Goal: Information Seeking & Learning: Learn about a topic

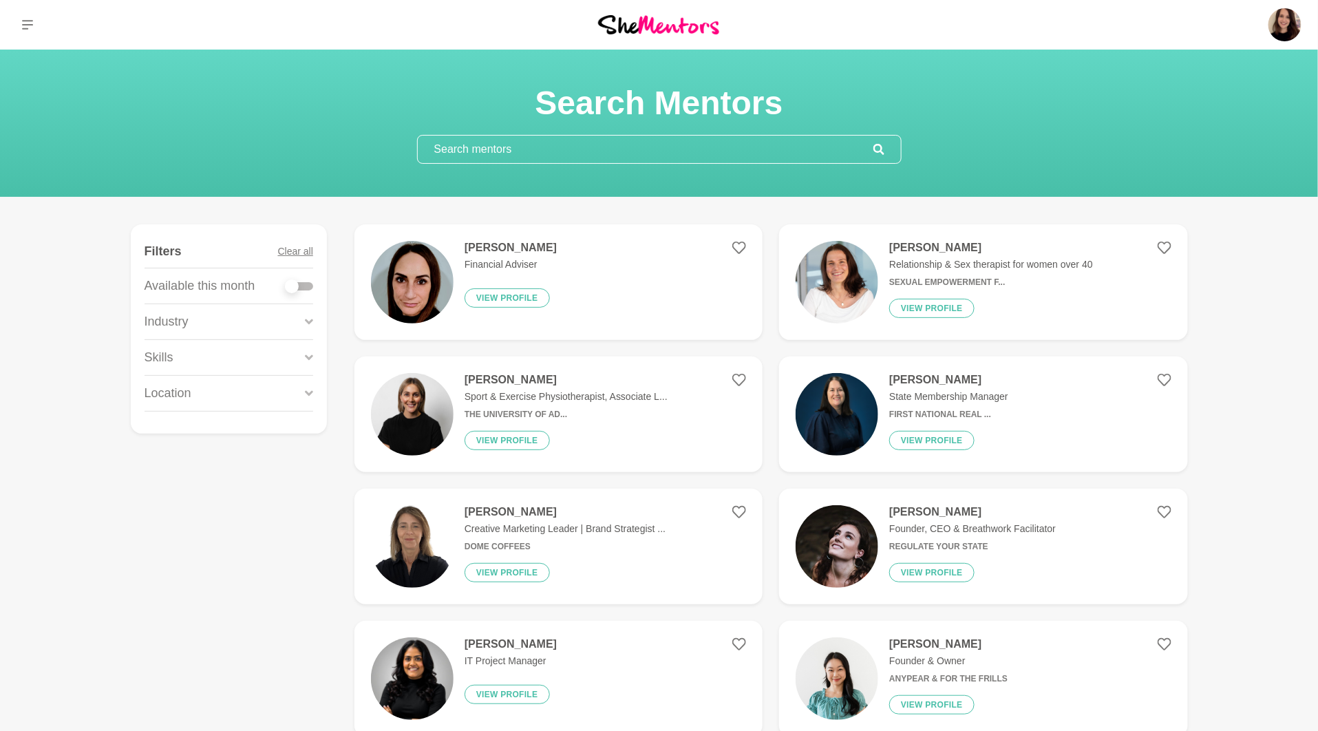
click at [458, 145] on input "text" at bounding box center [646, 150] width 456 height 28
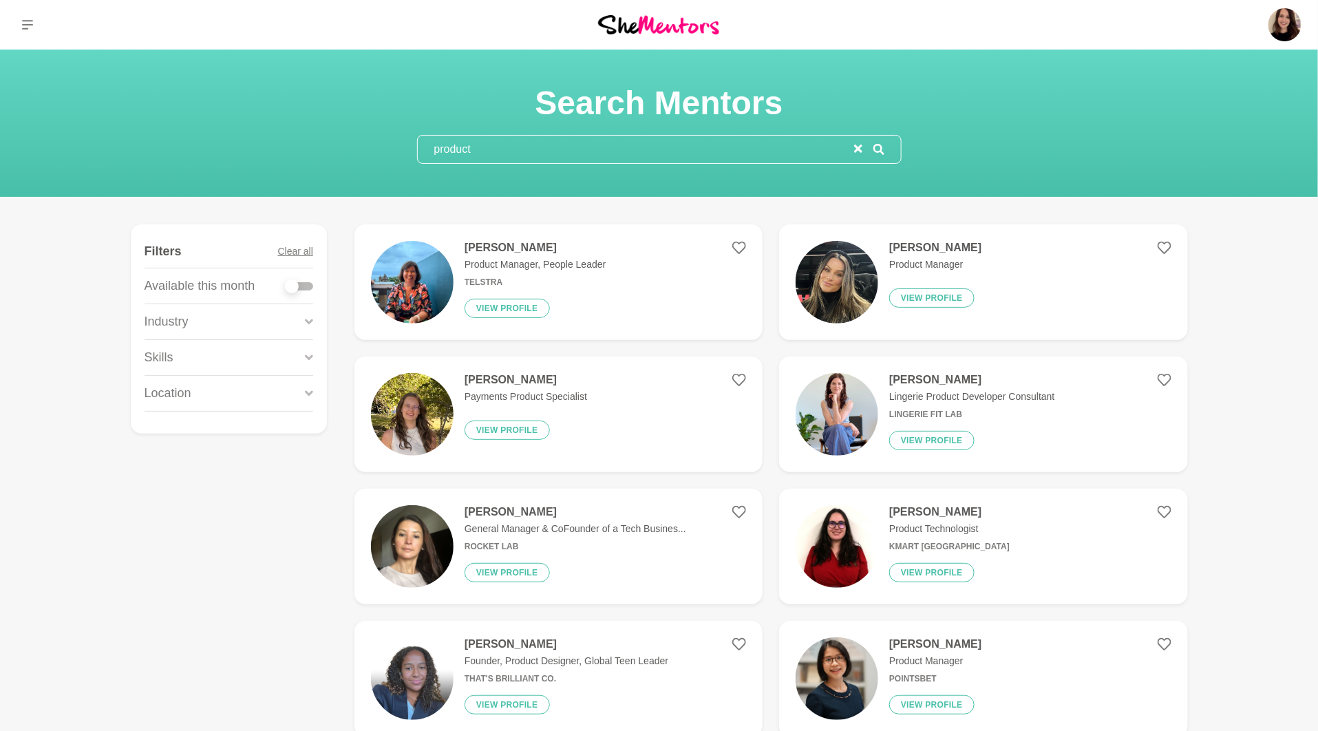
click at [476, 157] on input "product" at bounding box center [636, 150] width 436 height 28
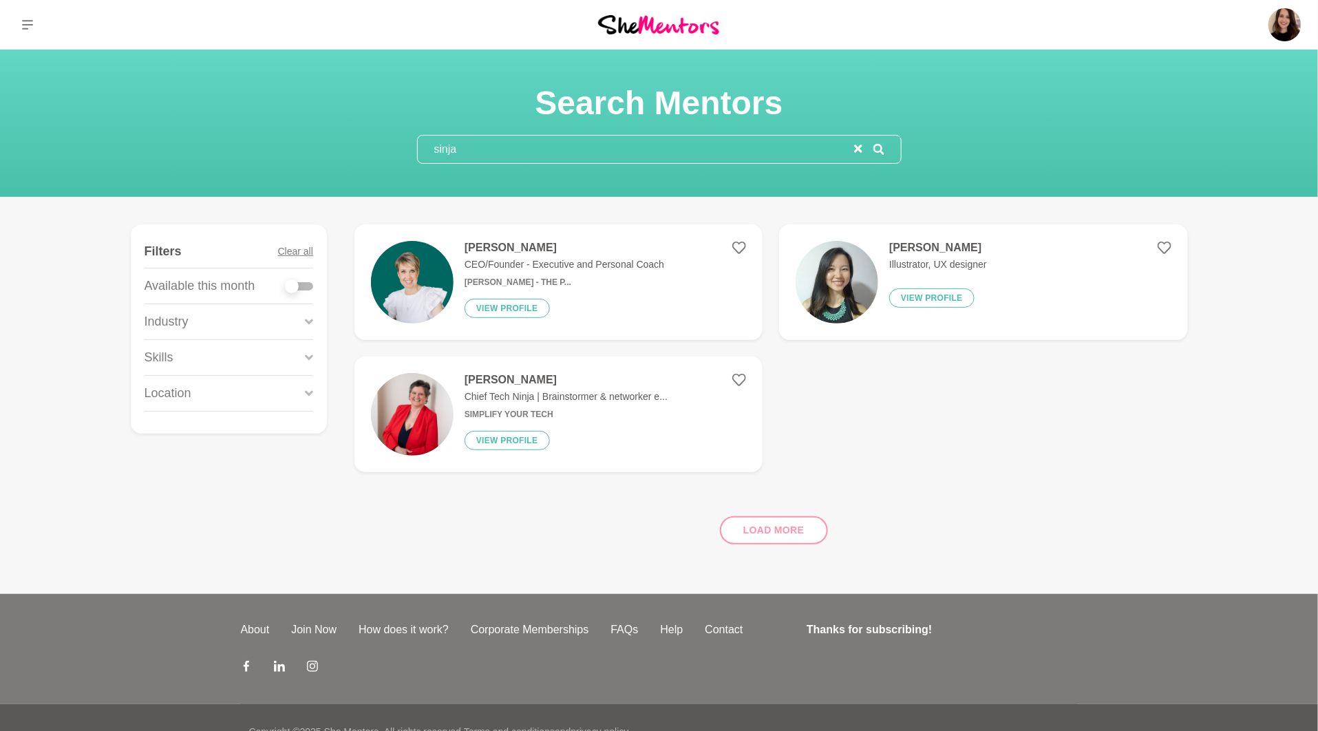
type input "sinja"
click at [465, 279] on h6 "[PERSON_NAME] - The P..." at bounding box center [565, 282] width 200 height 10
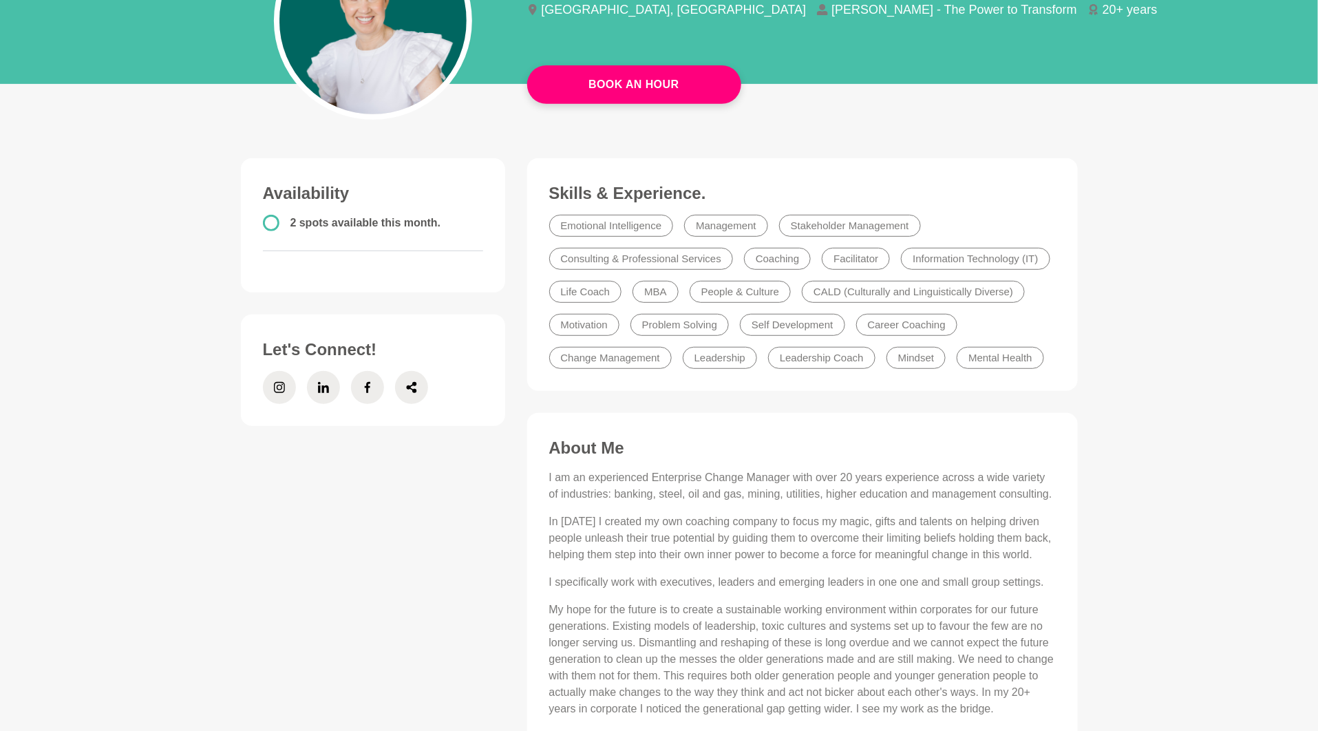
scroll to position [381, 0]
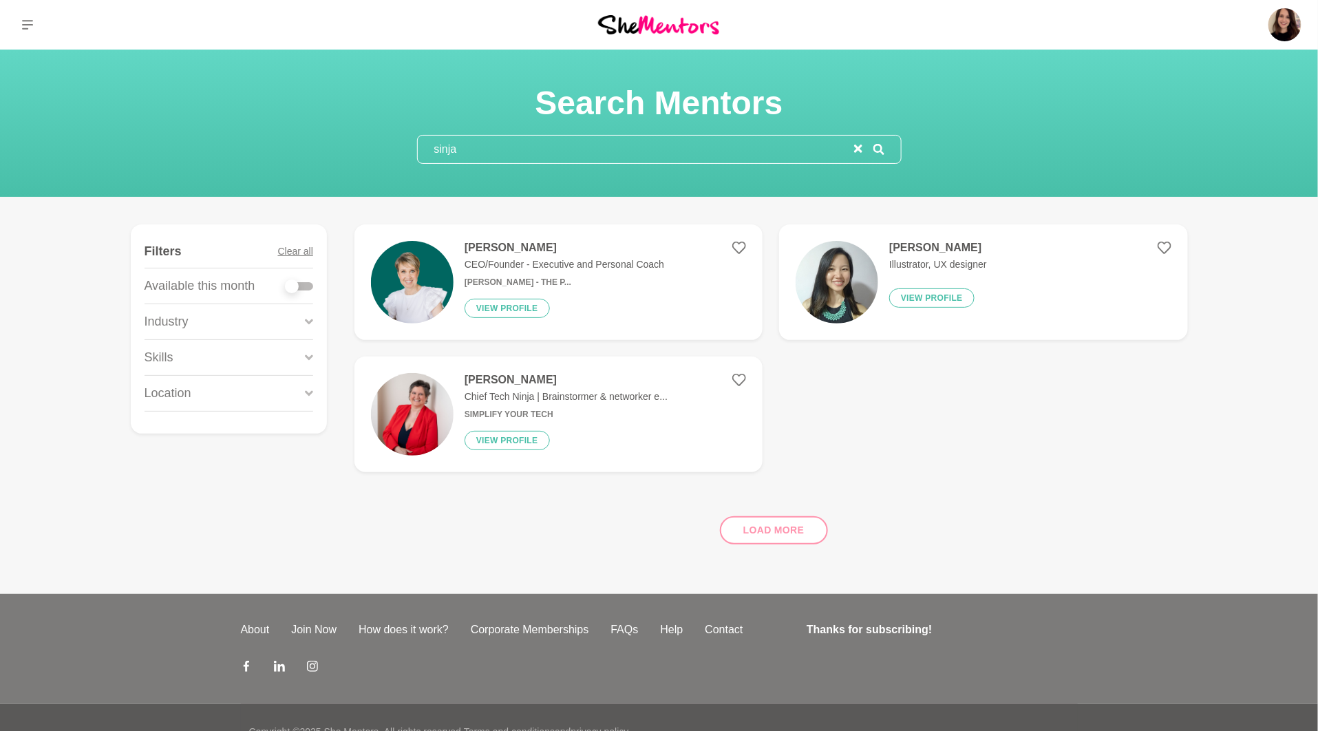
click at [496, 147] on input "sinja" at bounding box center [636, 150] width 436 height 28
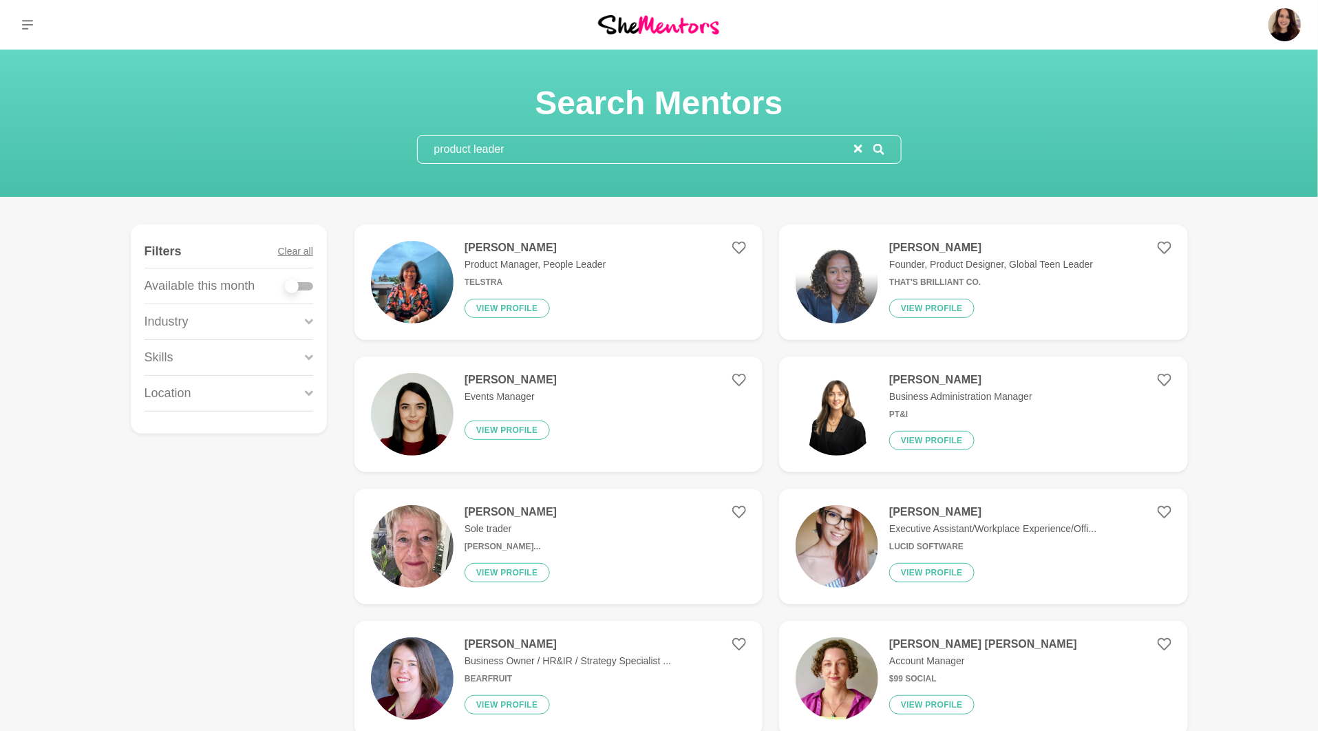
type input "product leader"
click at [557, 277] on h6 "Telstra" at bounding box center [535, 282] width 141 height 10
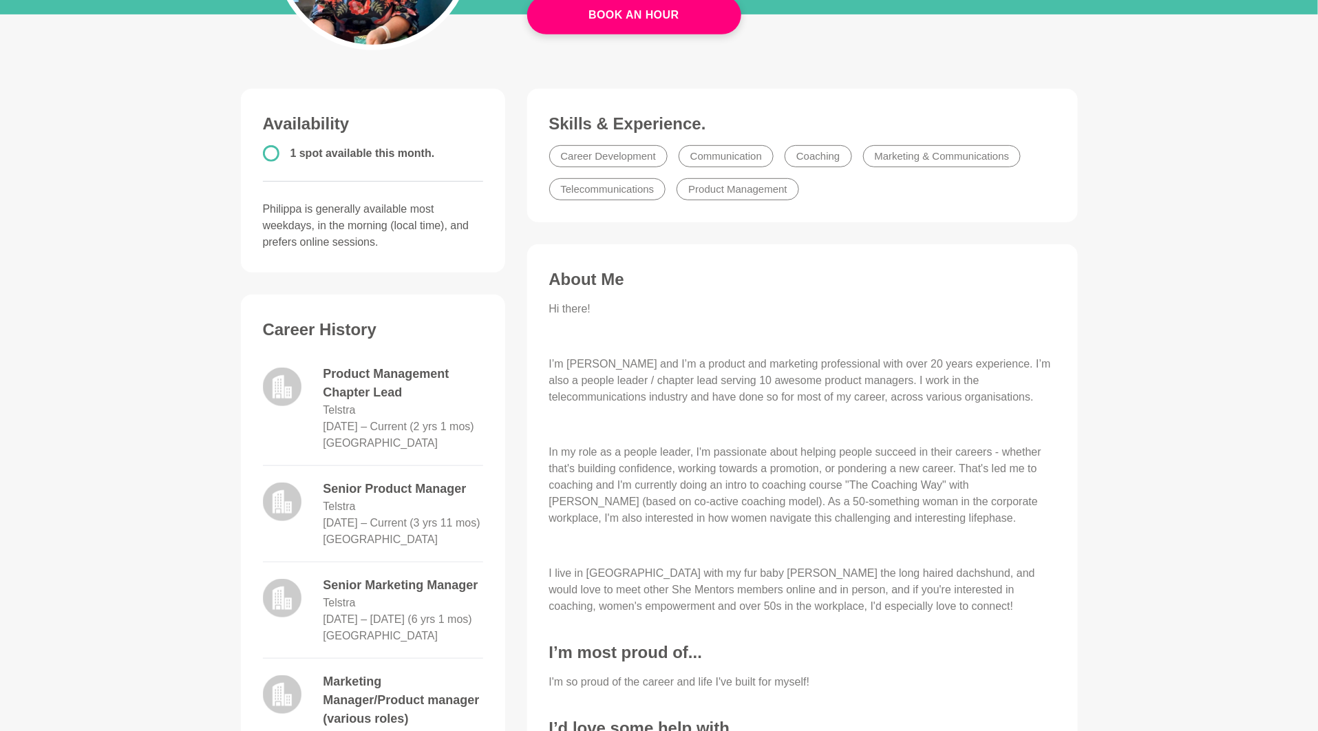
scroll to position [512, 0]
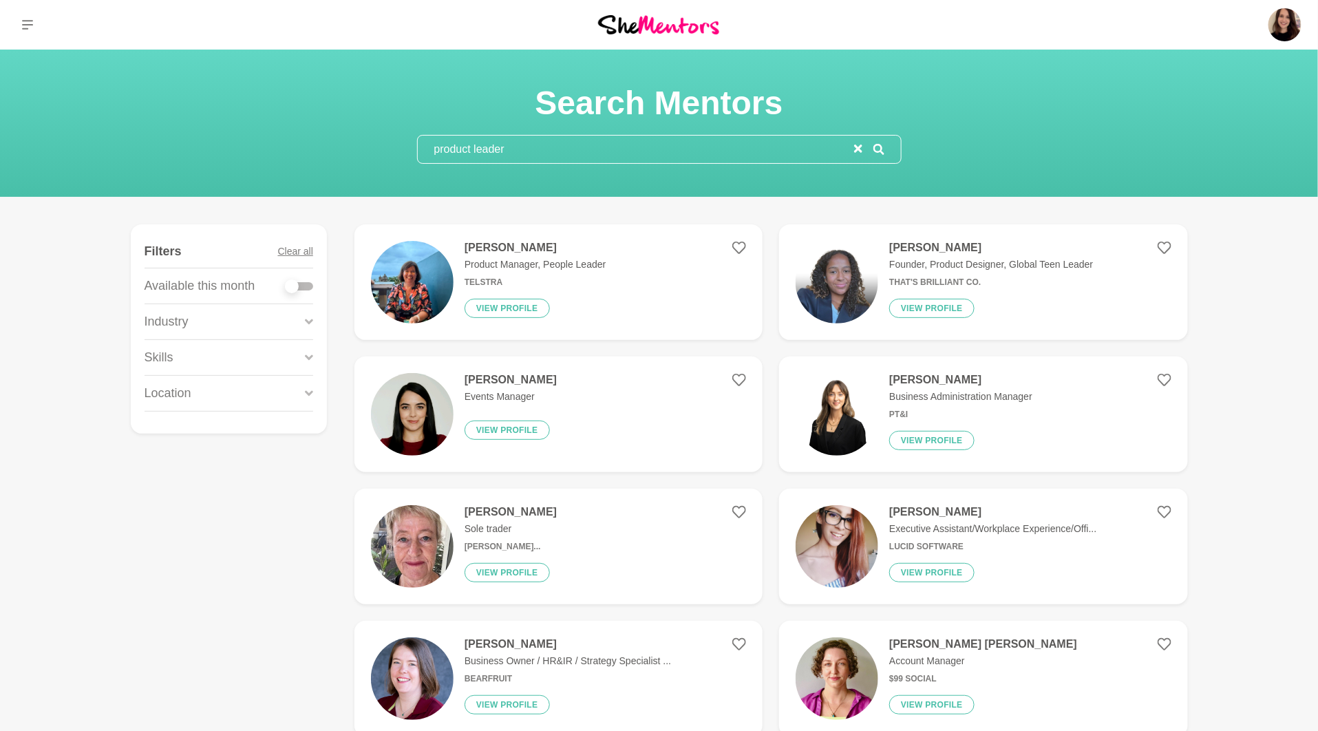
click at [519, 153] on input "product leader" at bounding box center [636, 150] width 436 height 28
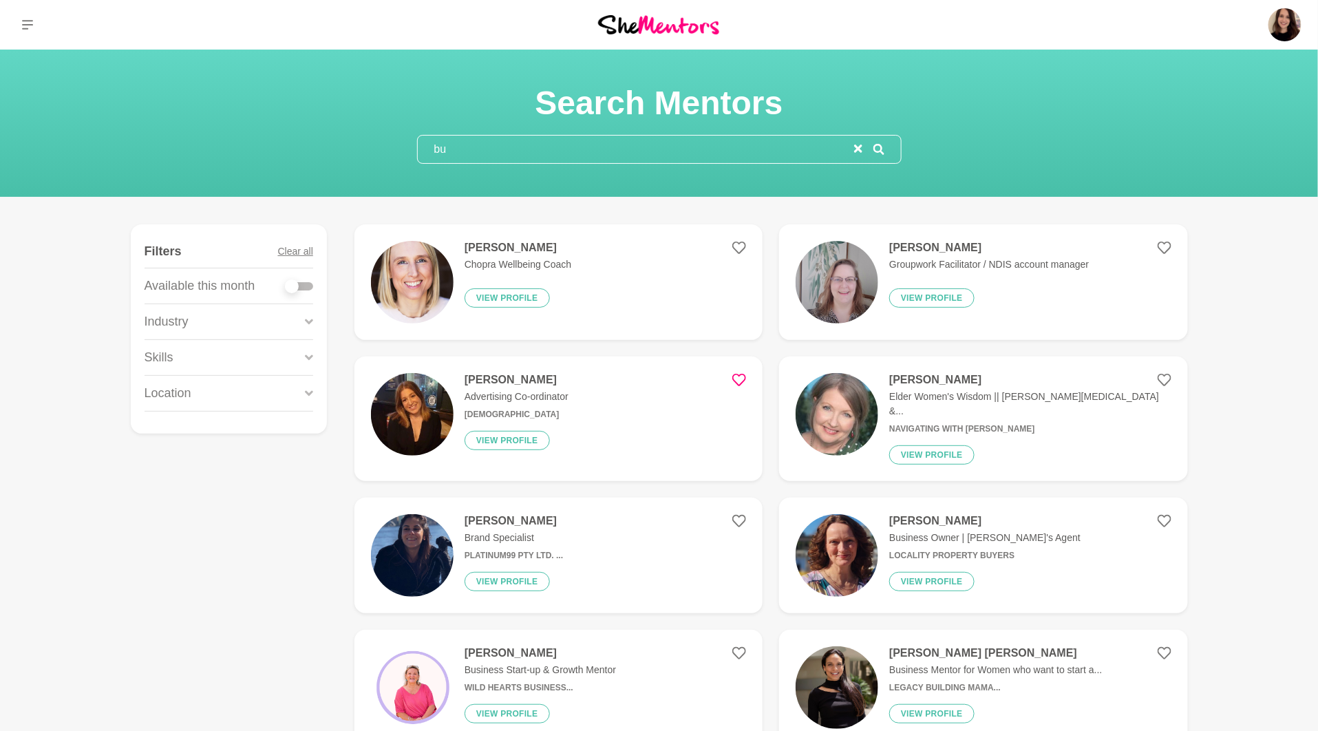
type input "b"
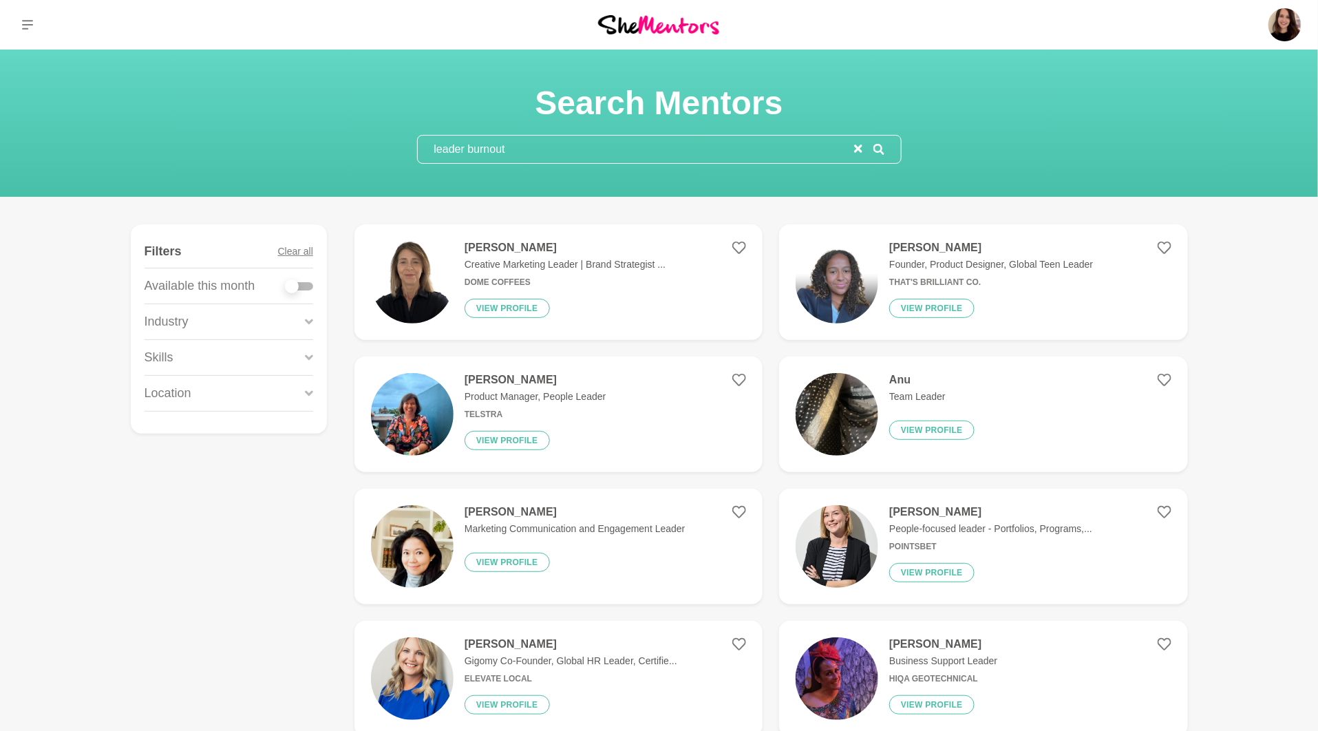
click at [547, 147] on input "leader burnout" at bounding box center [636, 150] width 436 height 28
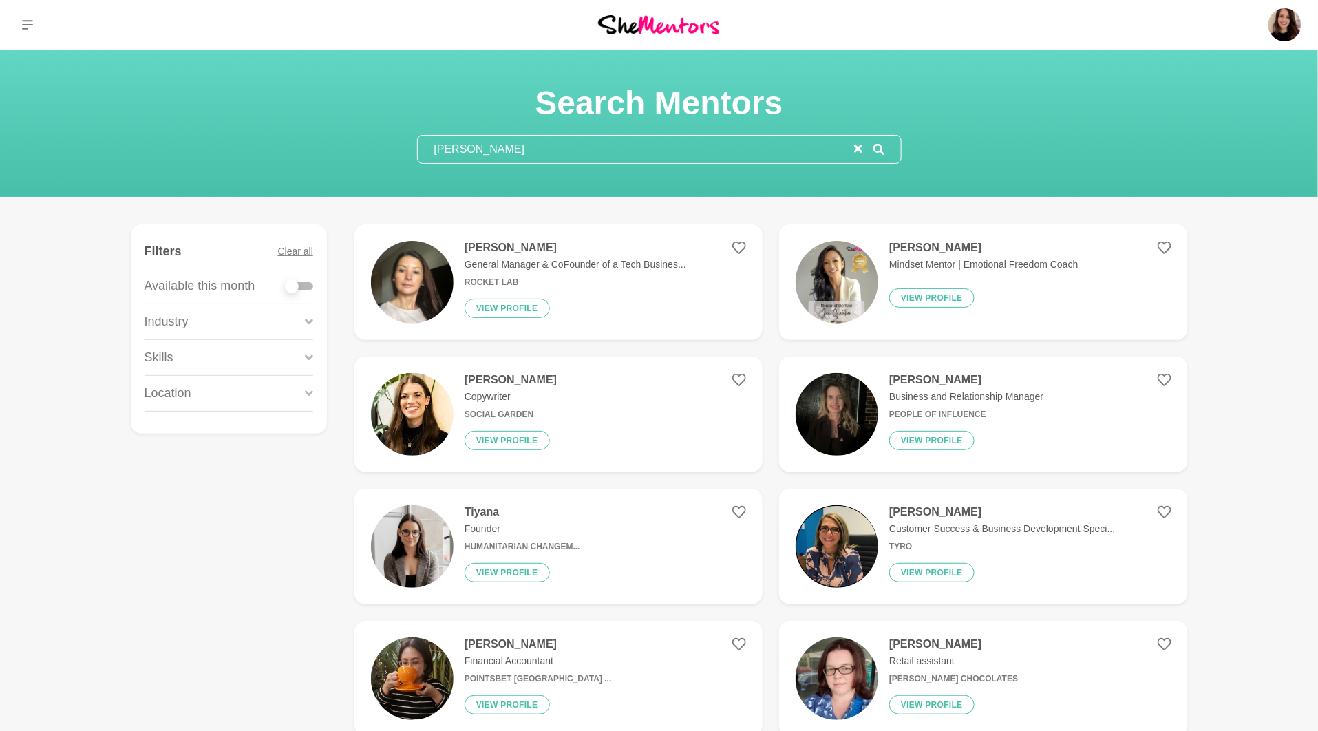
type input "[PERSON_NAME]"
click at [897, 277] on div "[PERSON_NAME] Mindset Mentor | Emotional Freedom Coach View profile" at bounding box center [978, 282] width 200 height 83
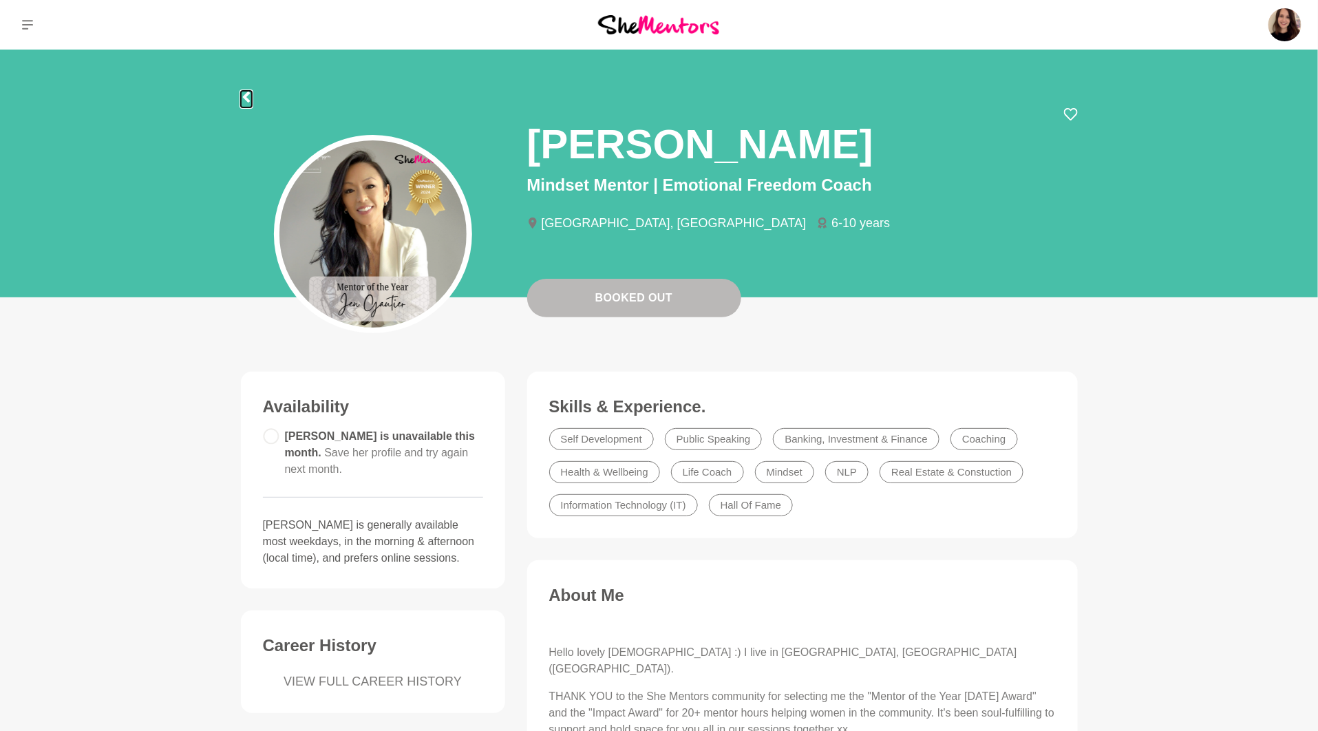
click at [246, 96] on icon at bounding box center [245, 97] width 7 height 11
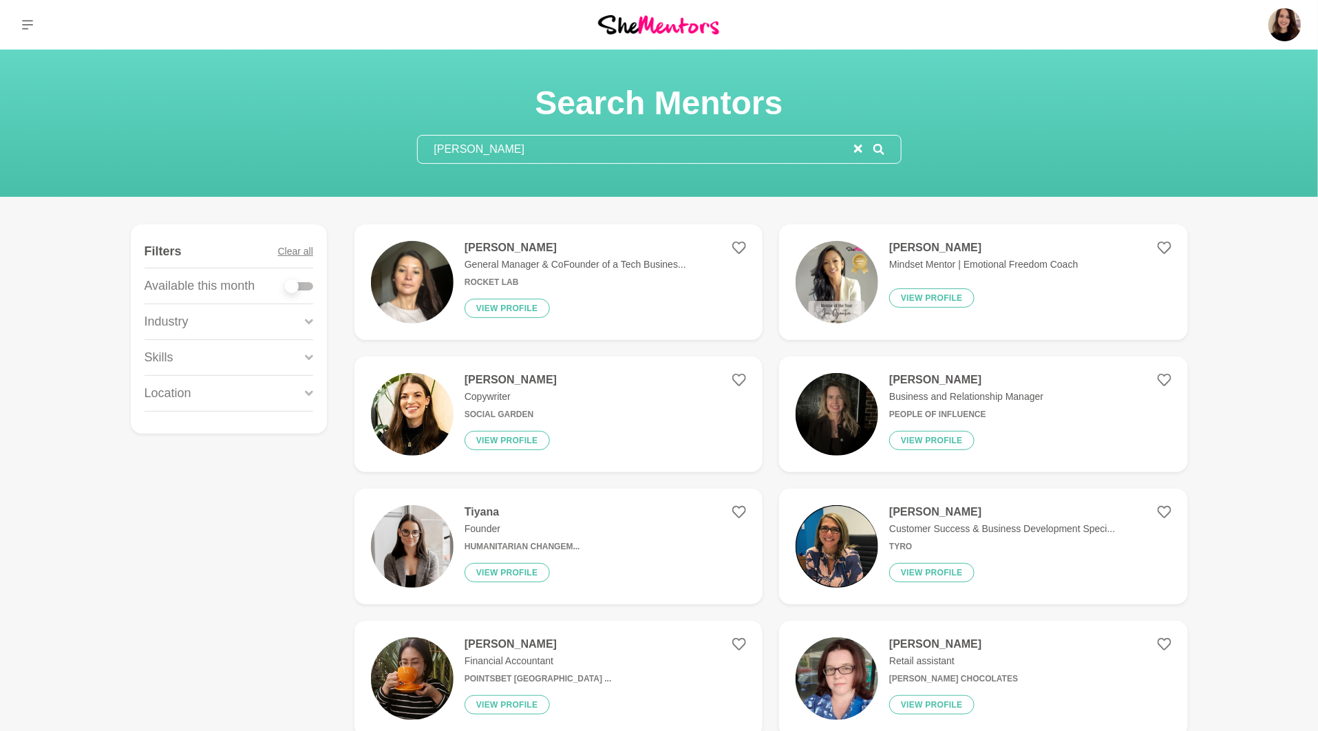
click at [619, 382] on figure "[PERSON_NAME] Copywriter Social Garden View profile" at bounding box center [558, 414] width 408 height 116
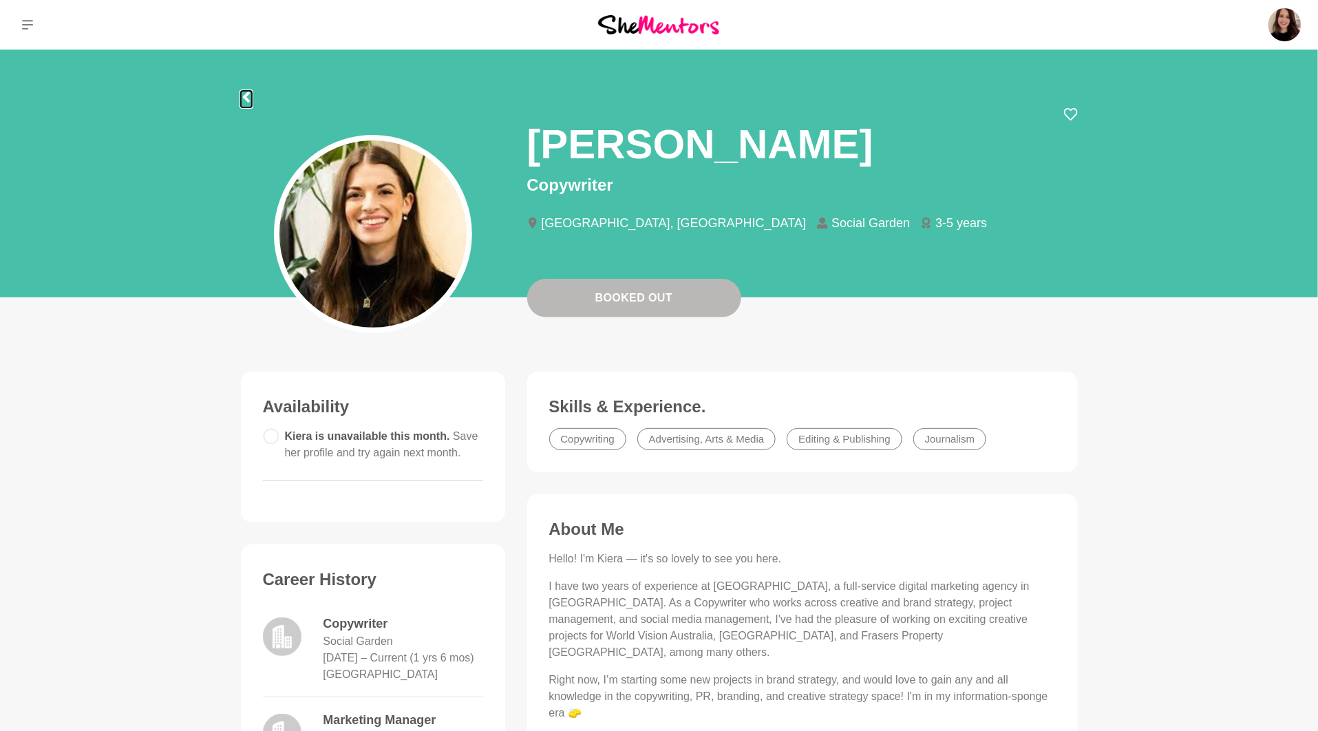
click at [246, 93] on icon at bounding box center [245, 97] width 7 height 11
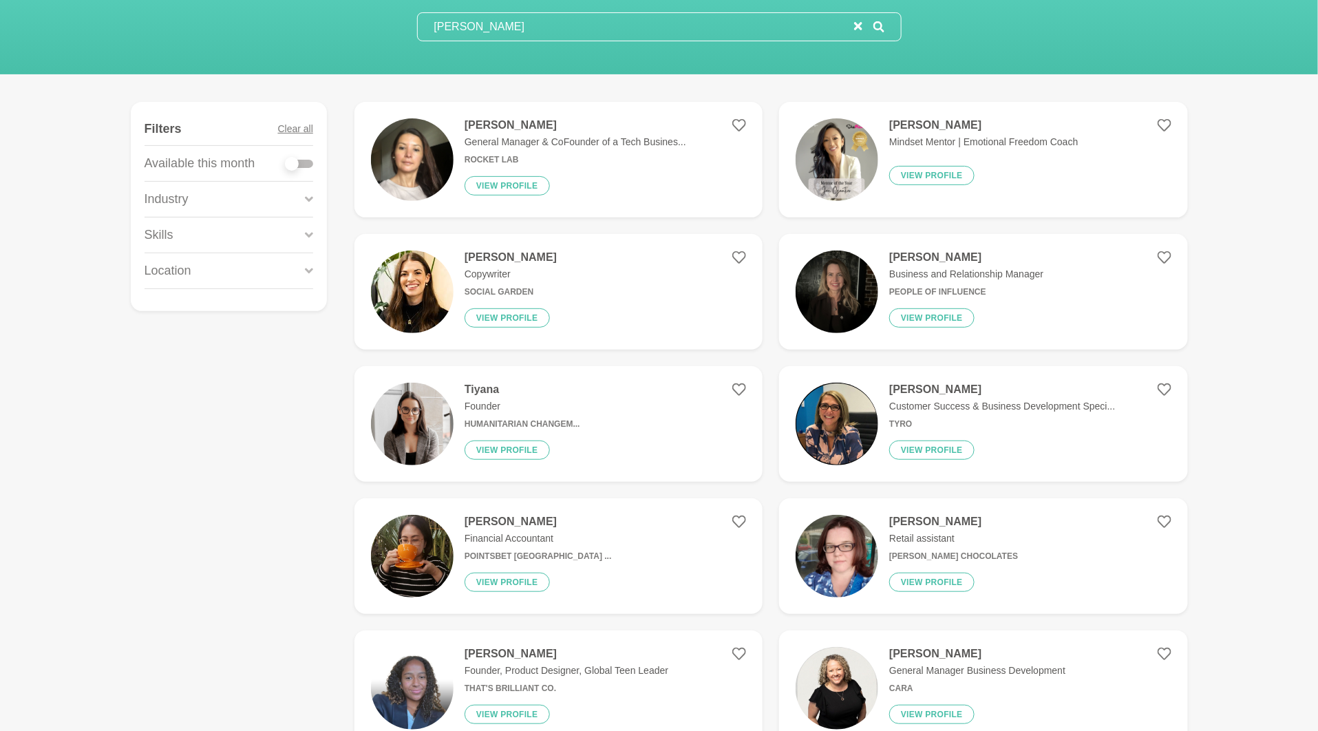
scroll to position [127, 0]
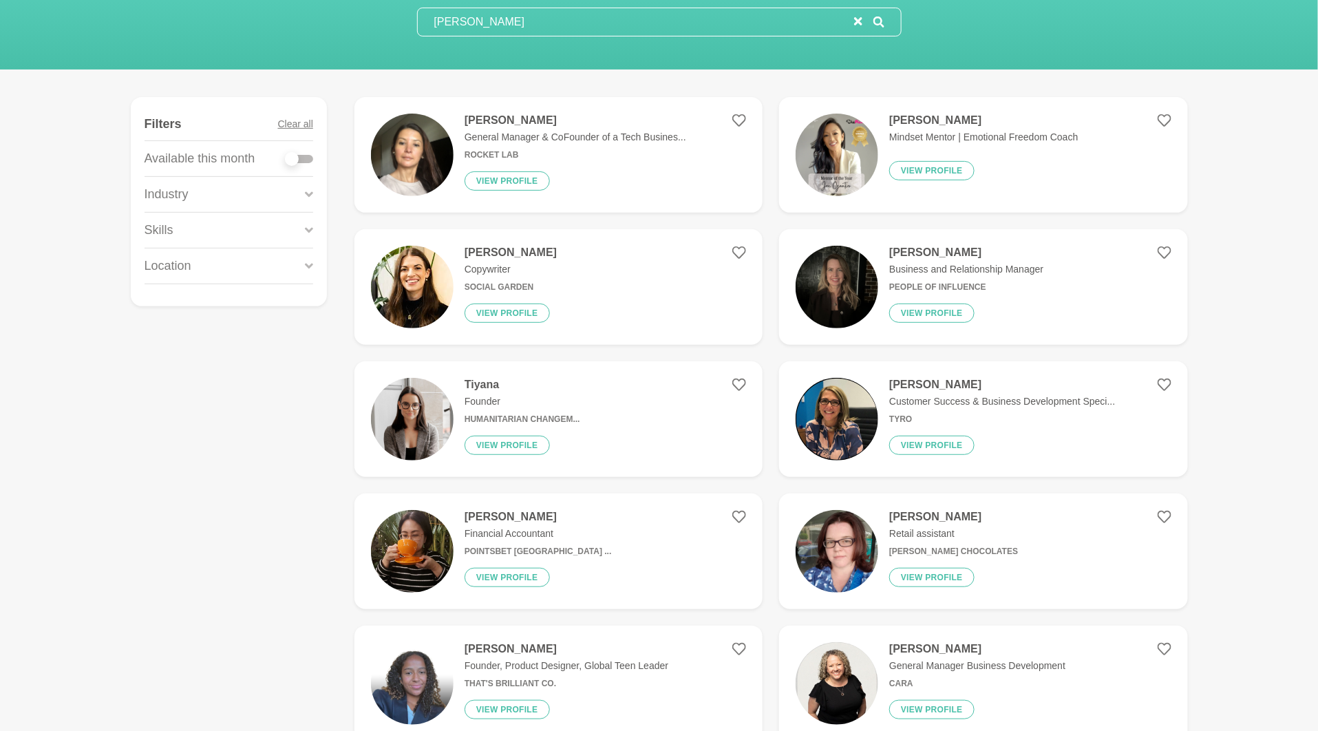
click at [513, 406] on p "Founder" at bounding box center [523, 401] width 116 height 14
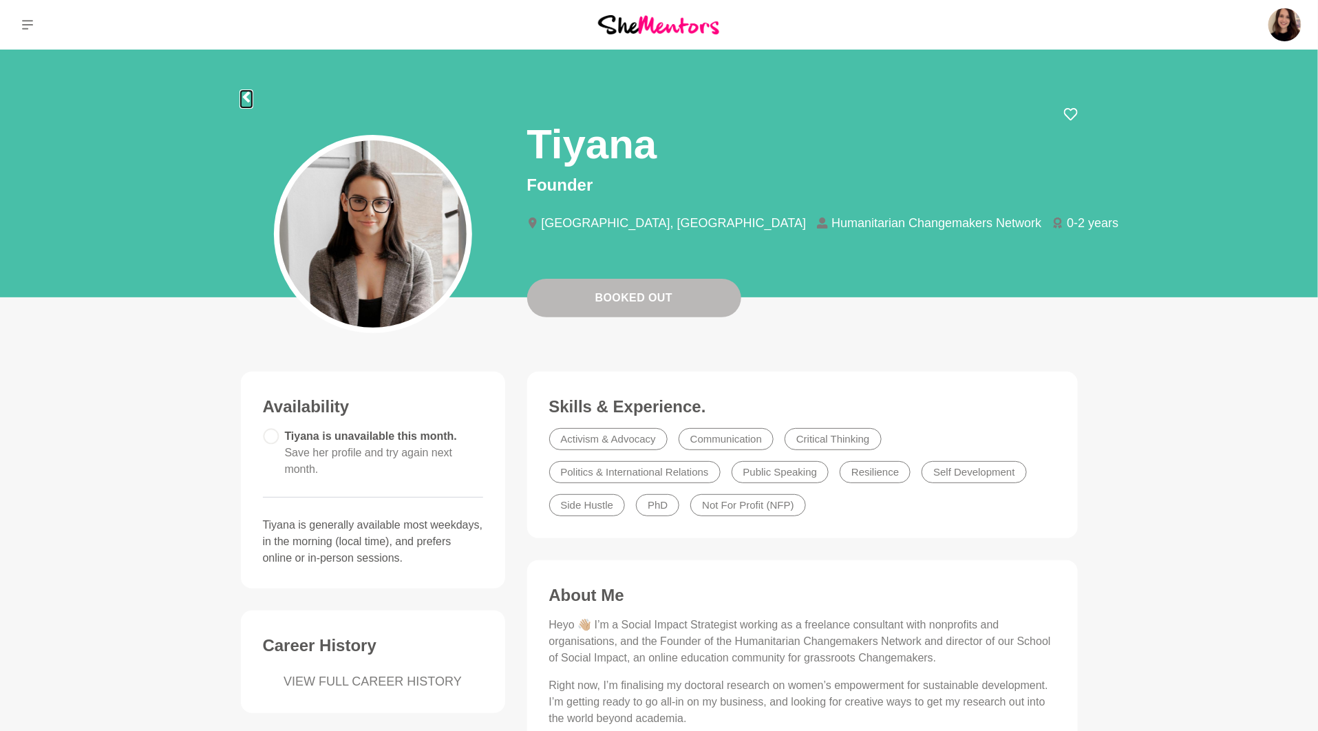
click at [248, 98] on icon at bounding box center [246, 97] width 11 height 11
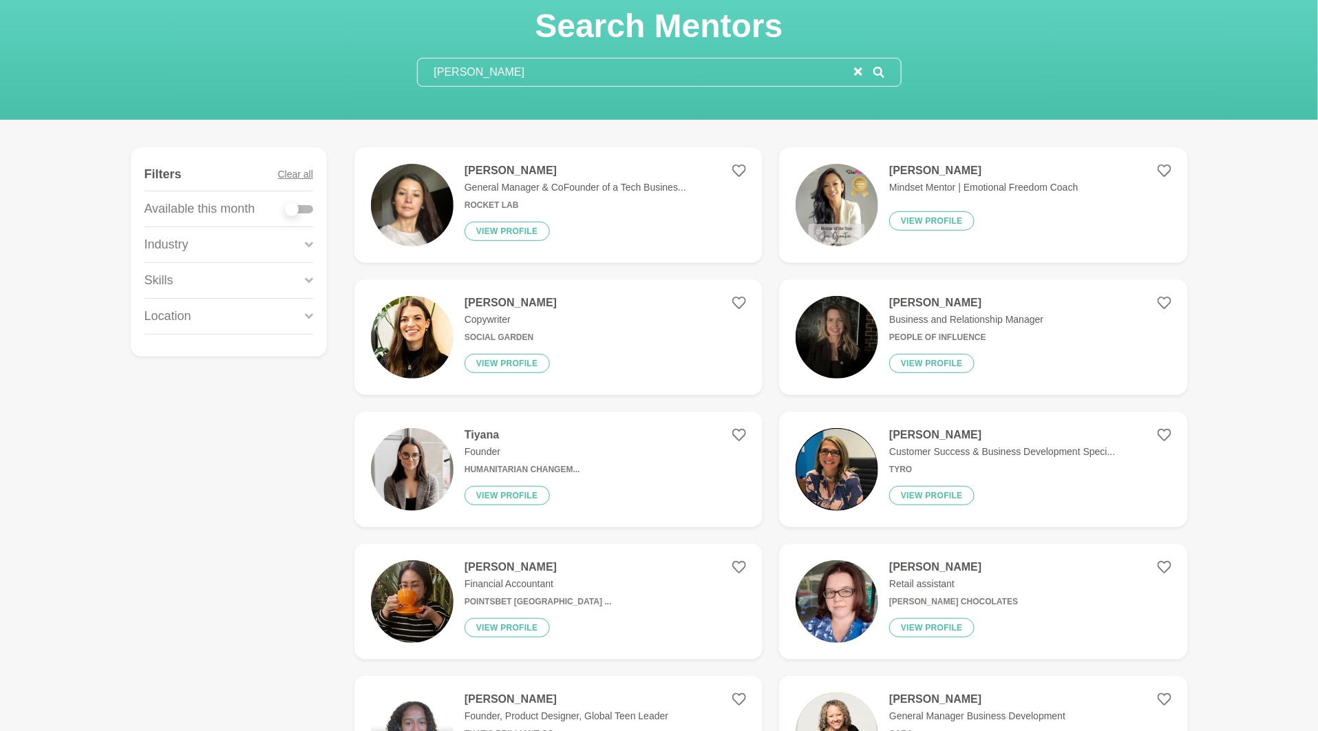
scroll to position [274, 0]
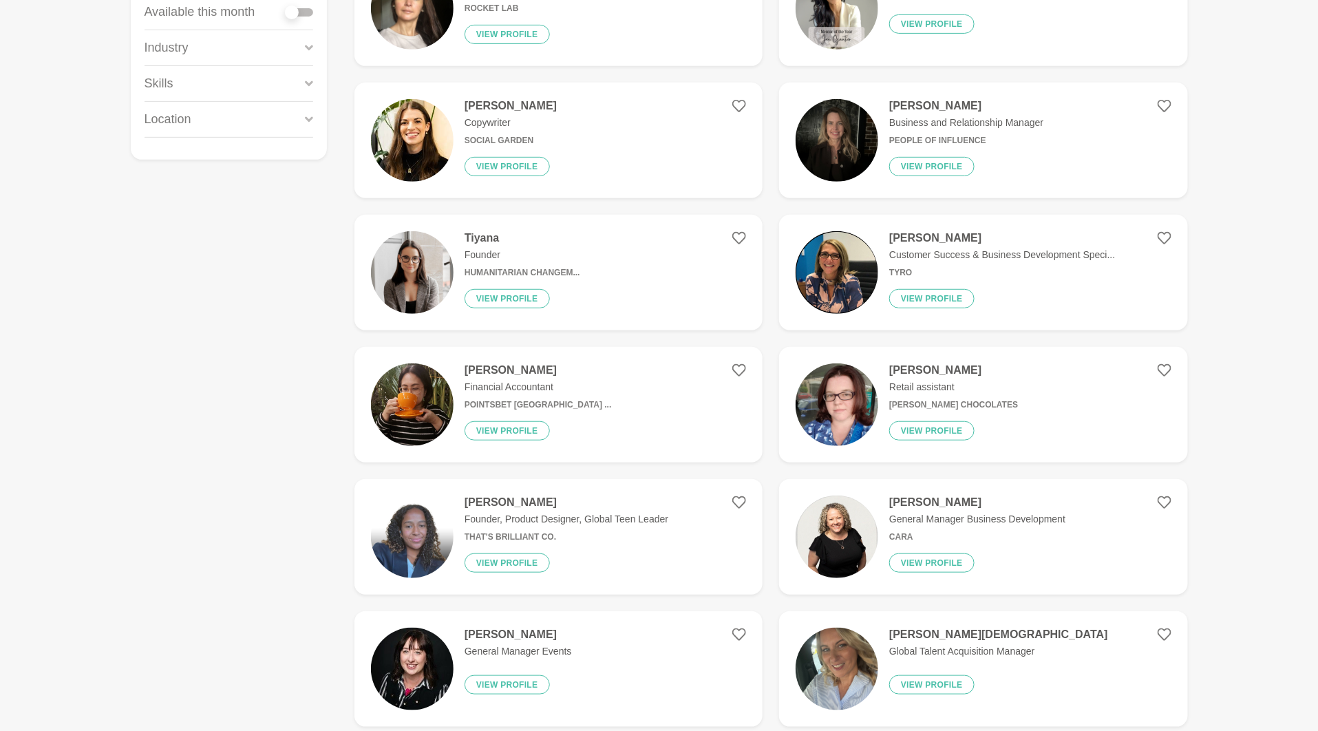
click at [835, 409] on img at bounding box center [837, 404] width 83 height 83
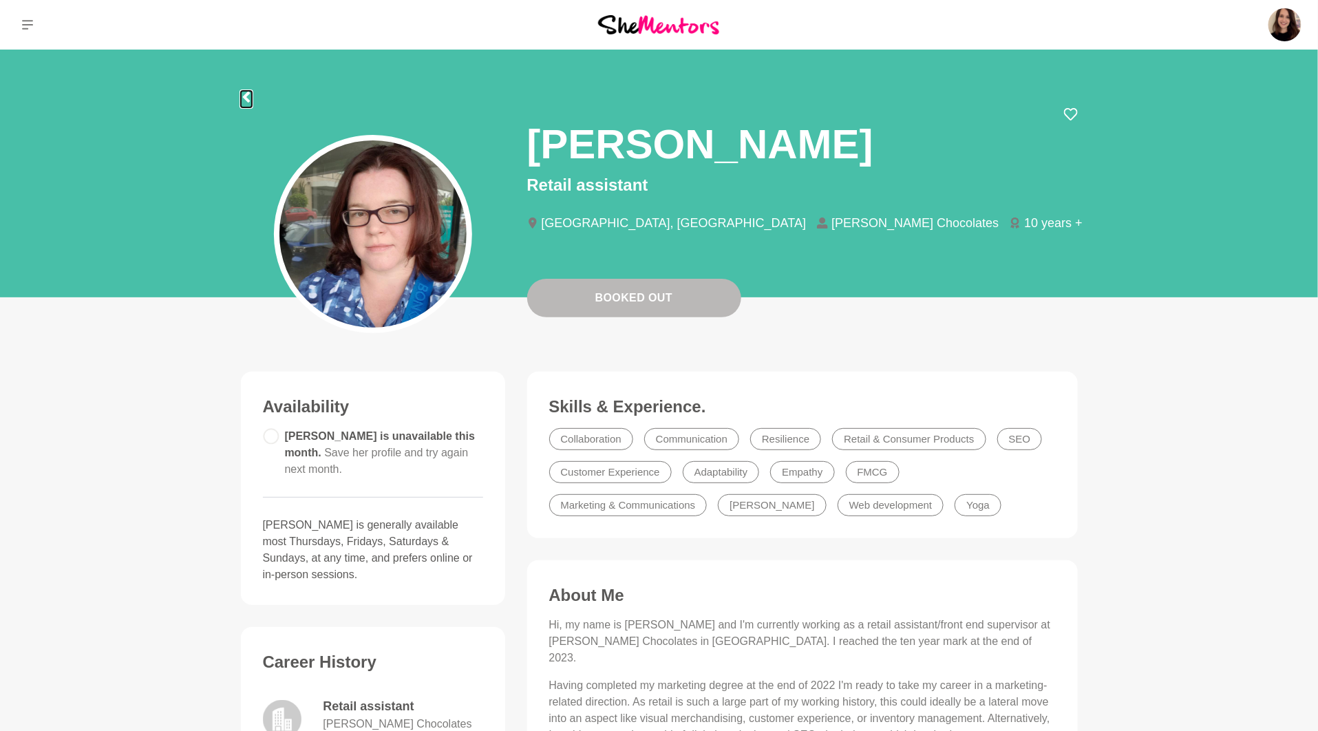
click at [245, 97] on icon at bounding box center [245, 97] width 7 height 11
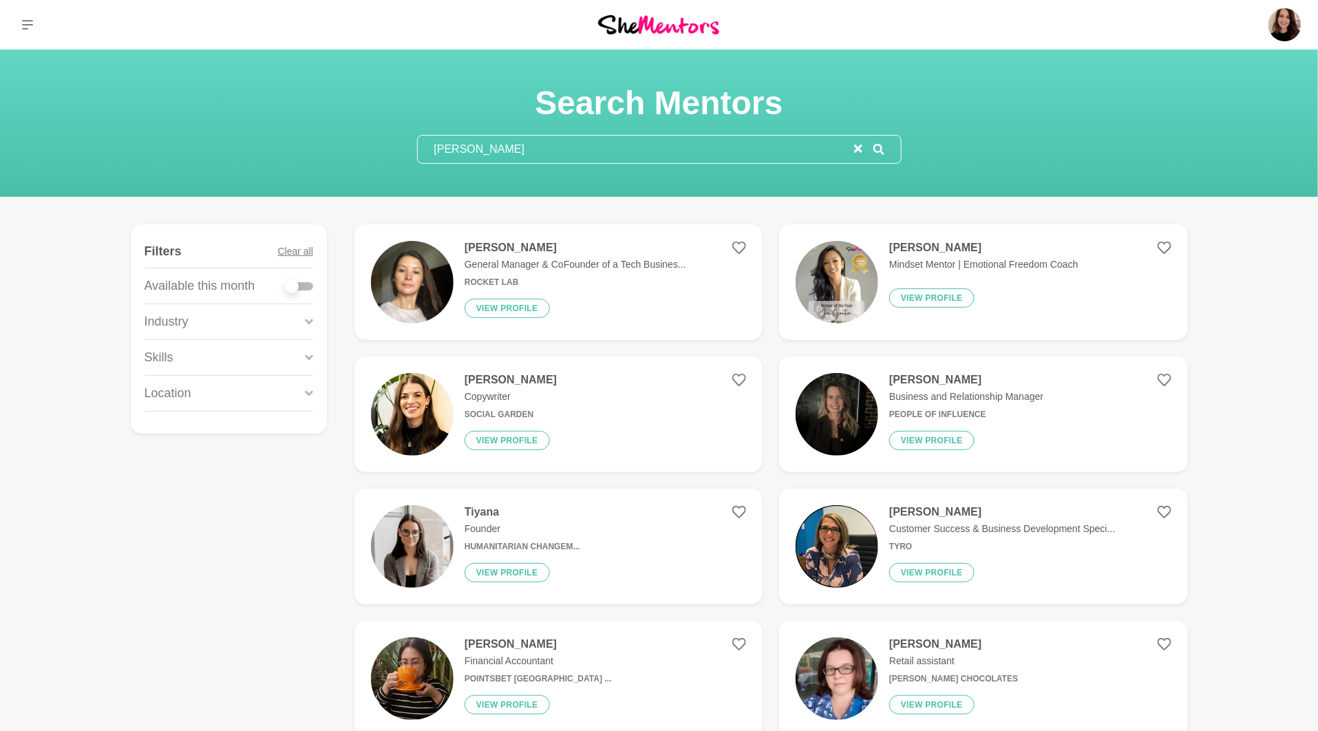
click at [516, 156] on input "[PERSON_NAME]" at bounding box center [636, 150] width 436 height 28
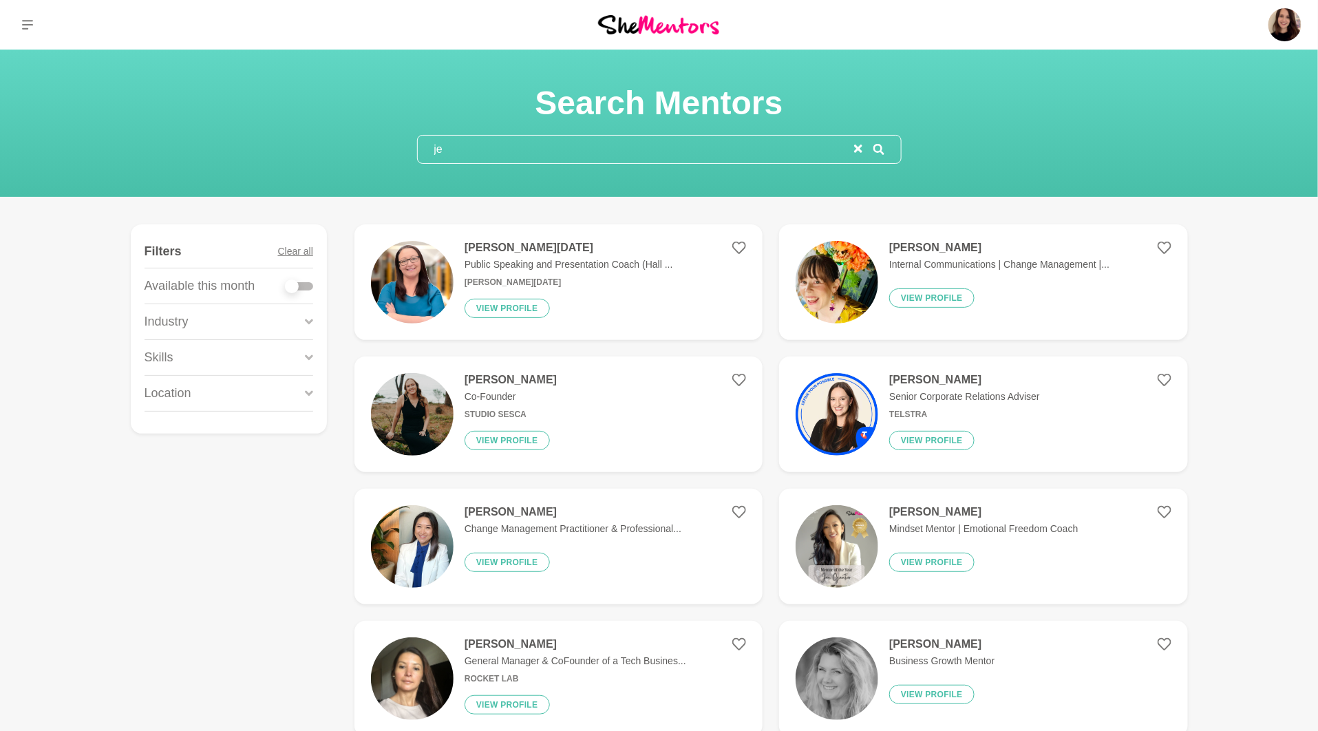
type input "j"
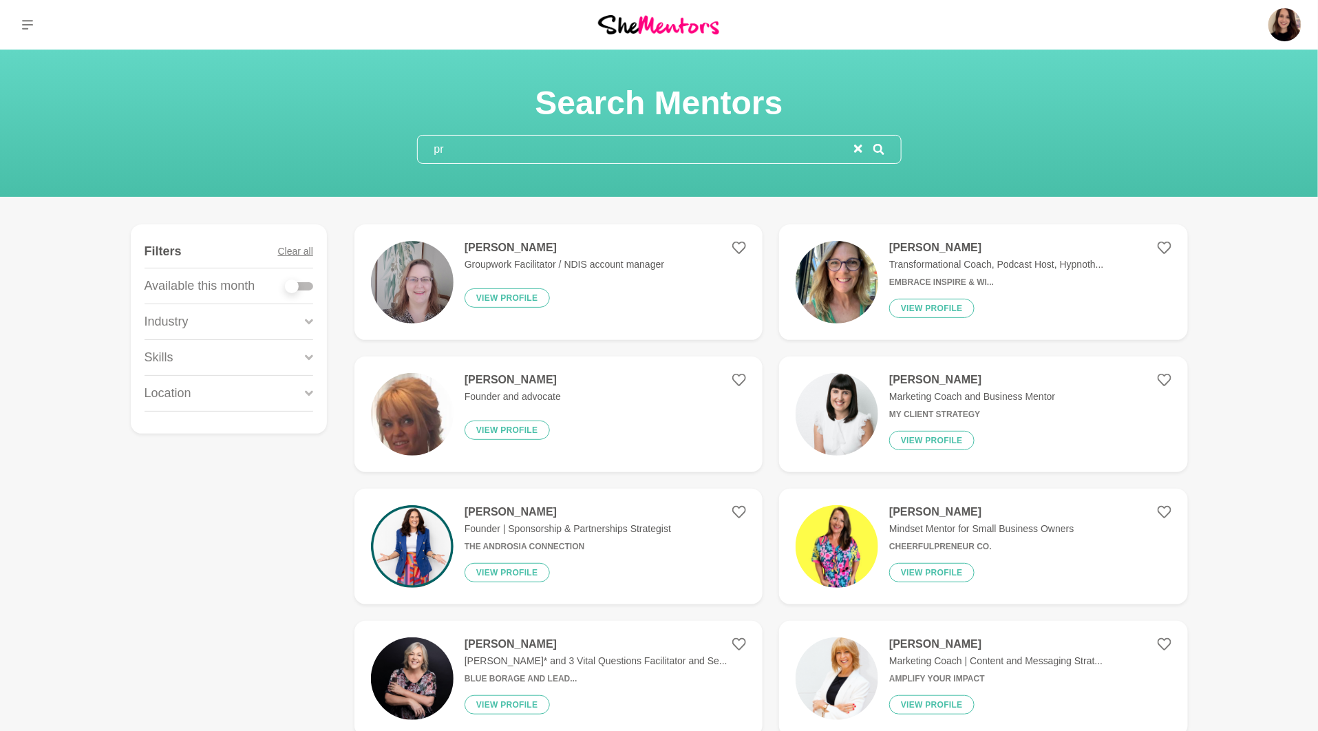
type input "p"
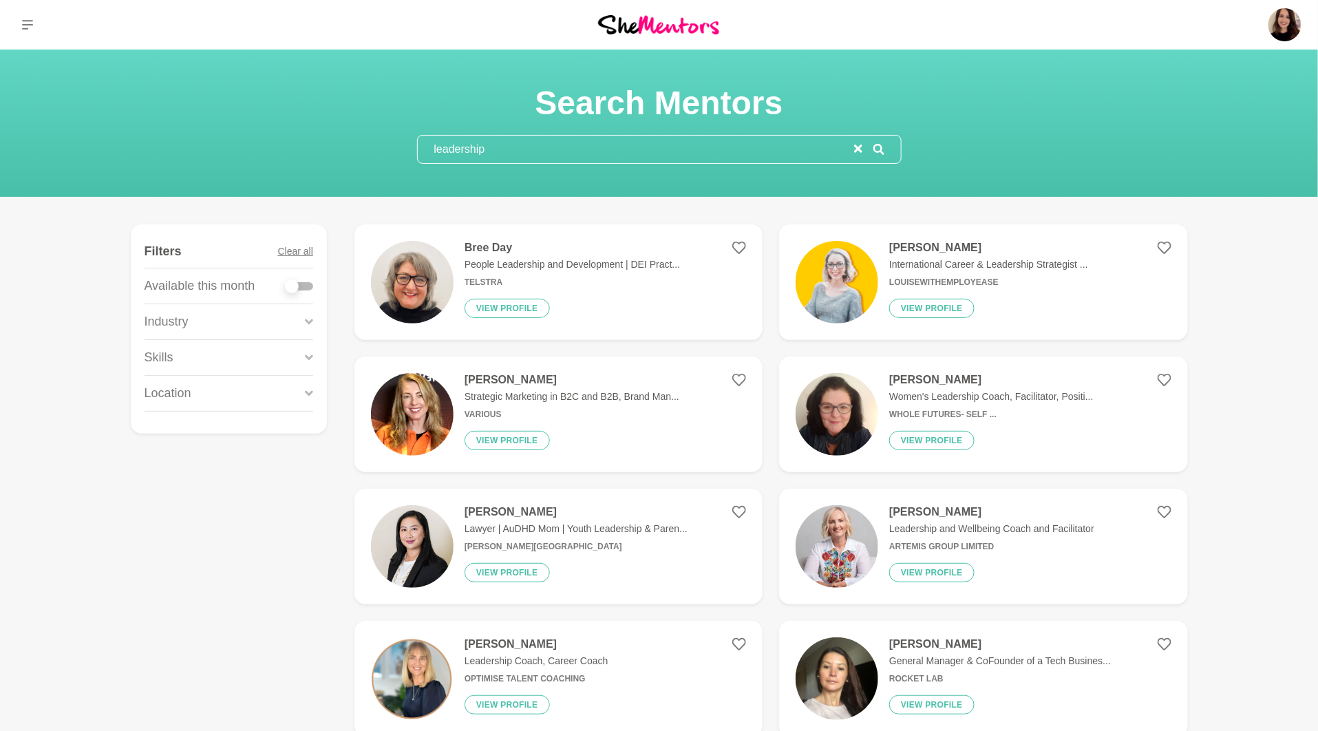
type input "leadership"
click at [407, 283] on img at bounding box center [412, 282] width 83 height 83
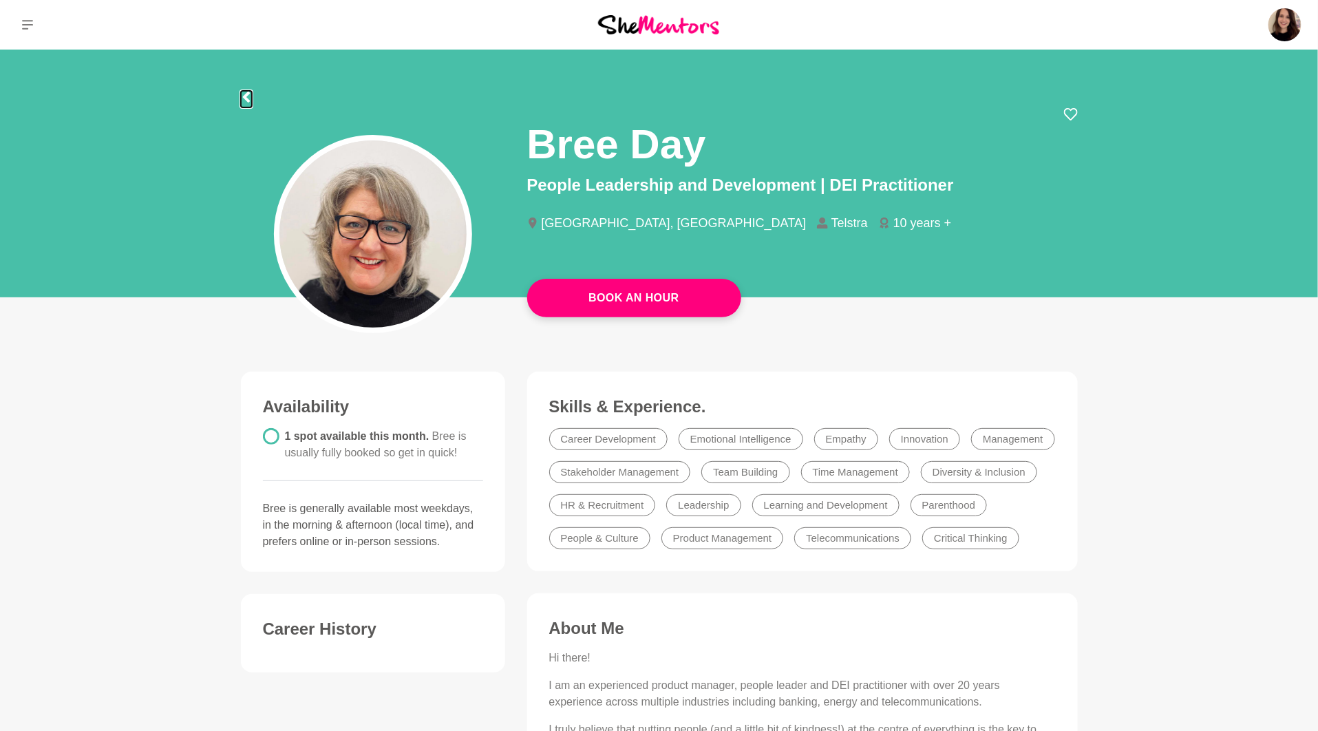
click at [244, 93] on icon at bounding box center [246, 97] width 11 height 11
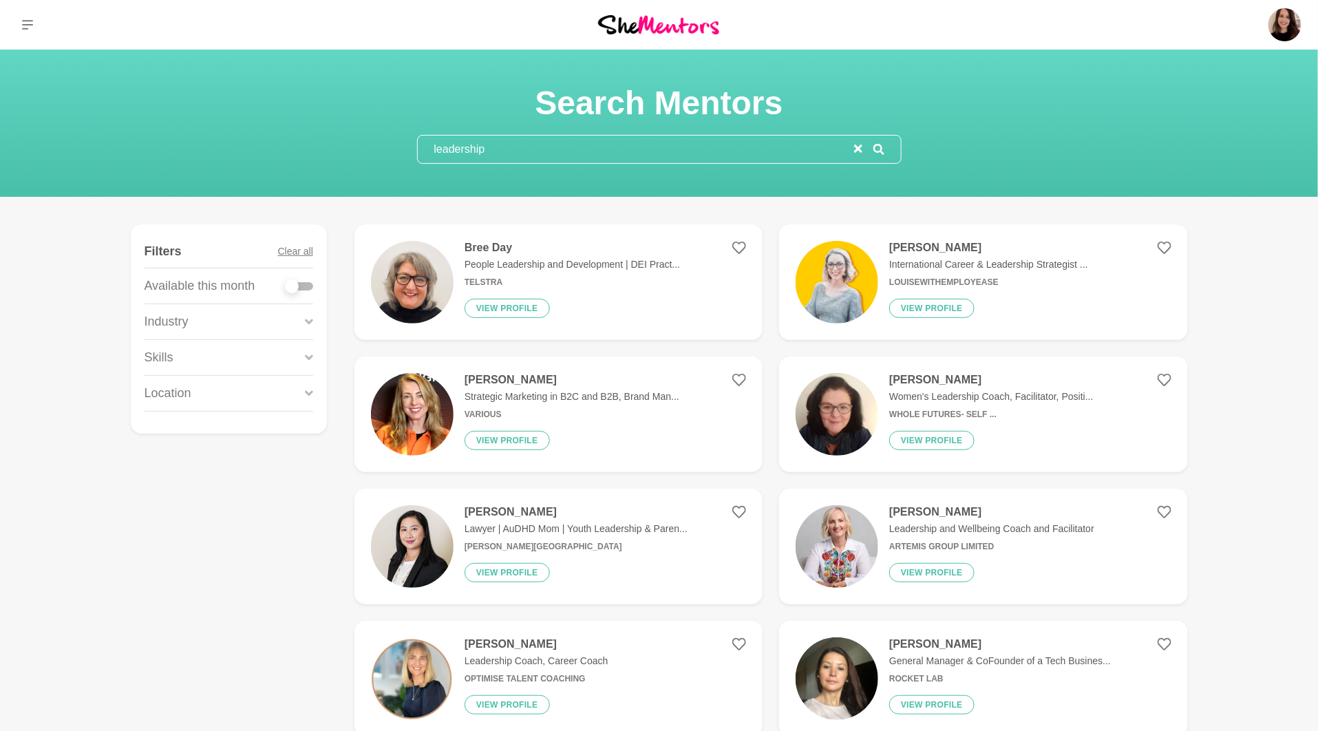
click at [526, 143] on input "leadership" at bounding box center [636, 150] width 436 height 28
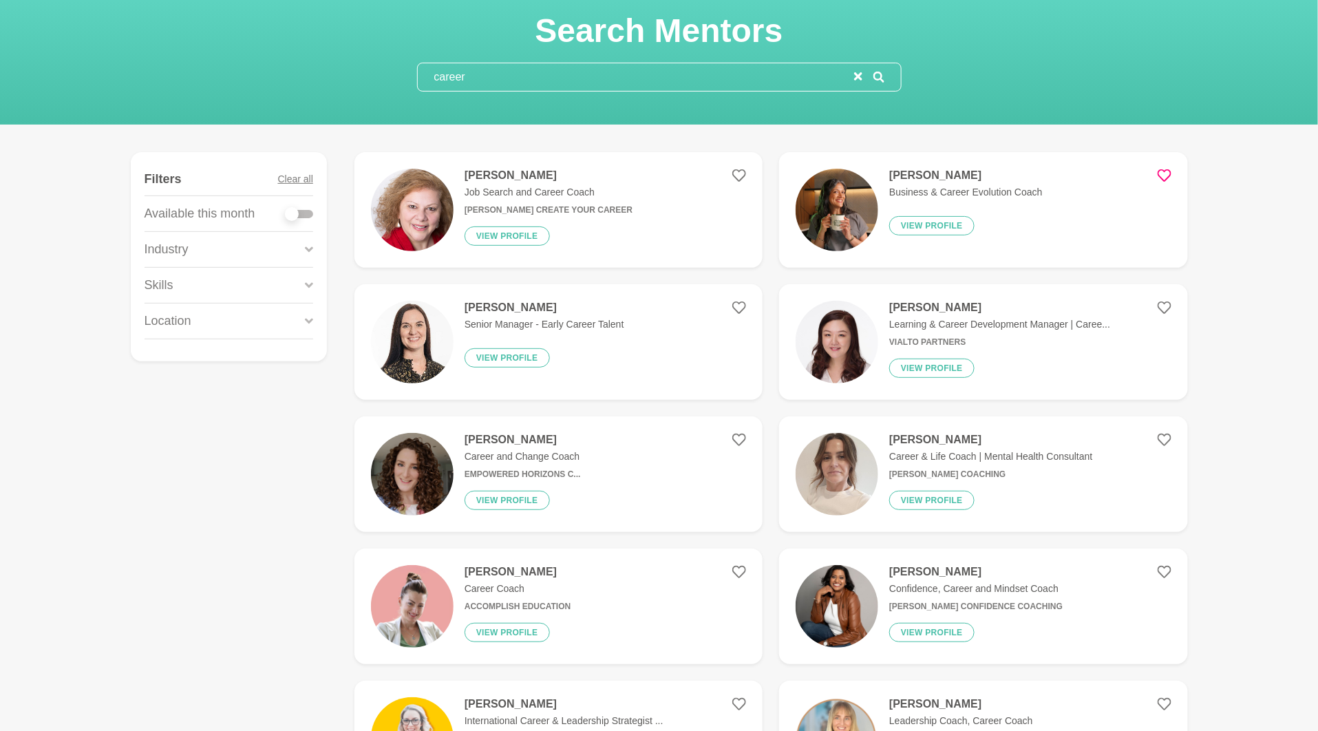
scroll to position [273, 0]
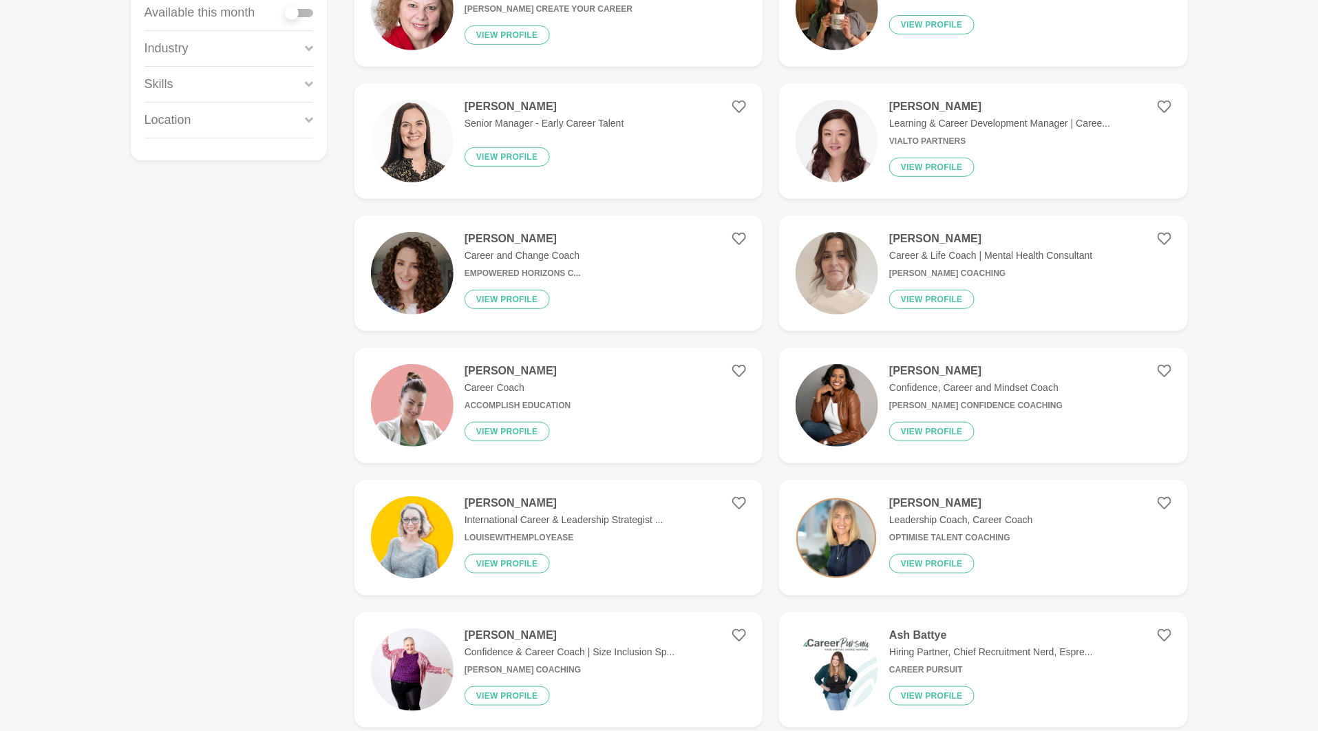
type input "career"
click at [820, 401] on img at bounding box center [837, 405] width 83 height 83
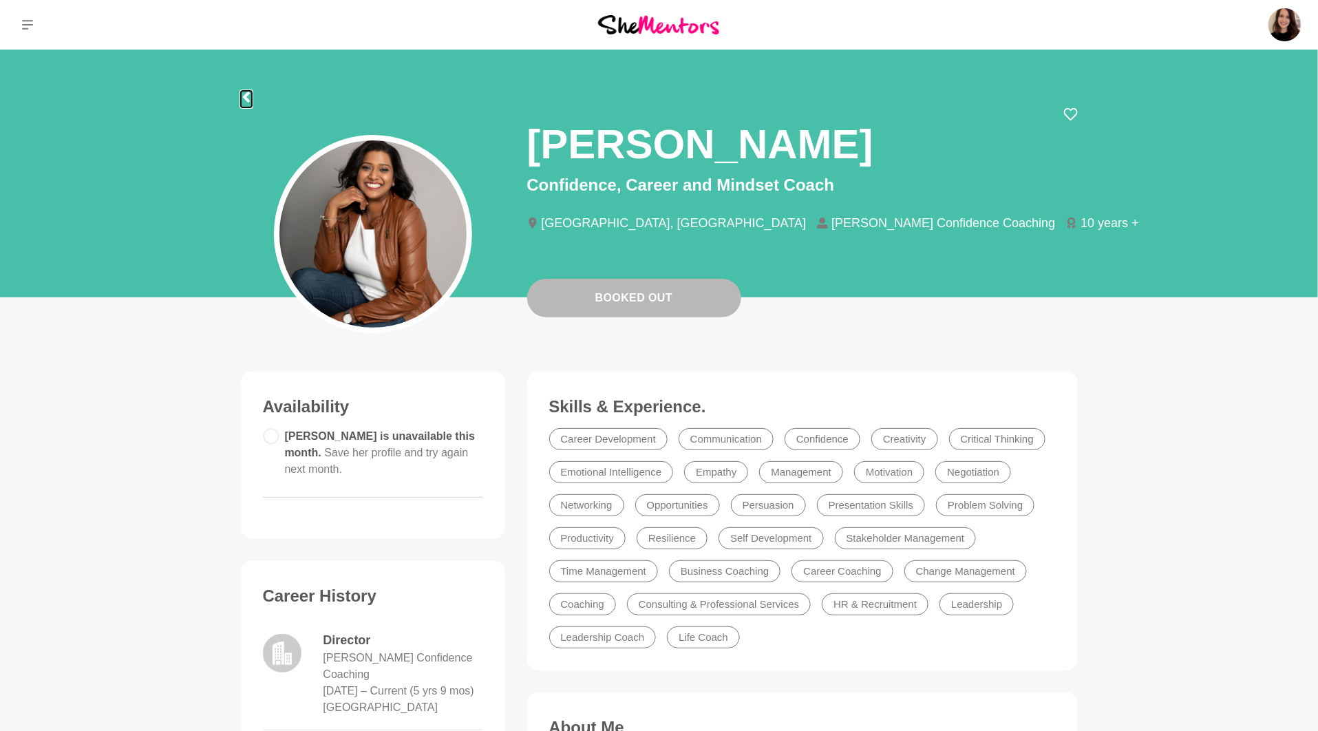
click at [249, 98] on icon at bounding box center [246, 97] width 11 height 11
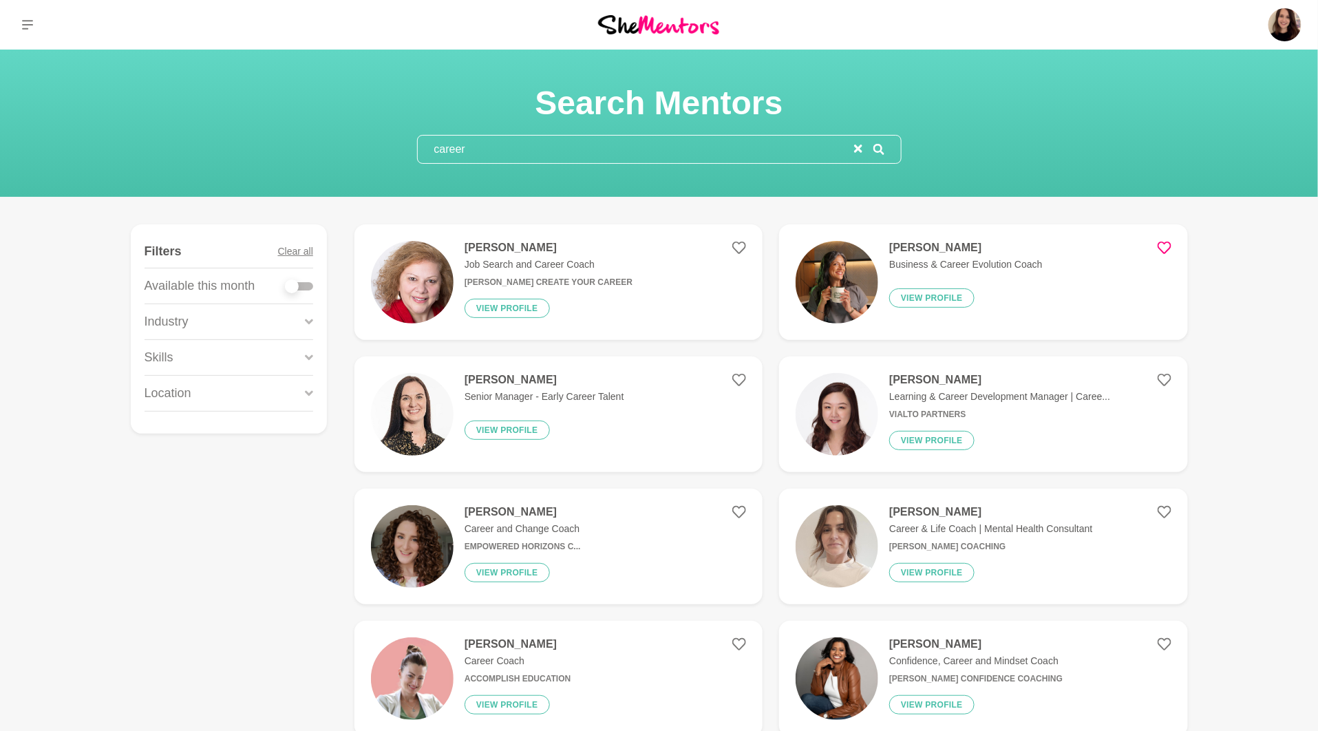
click at [498, 153] on input "career" at bounding box center [636, 150] width 436 height 28
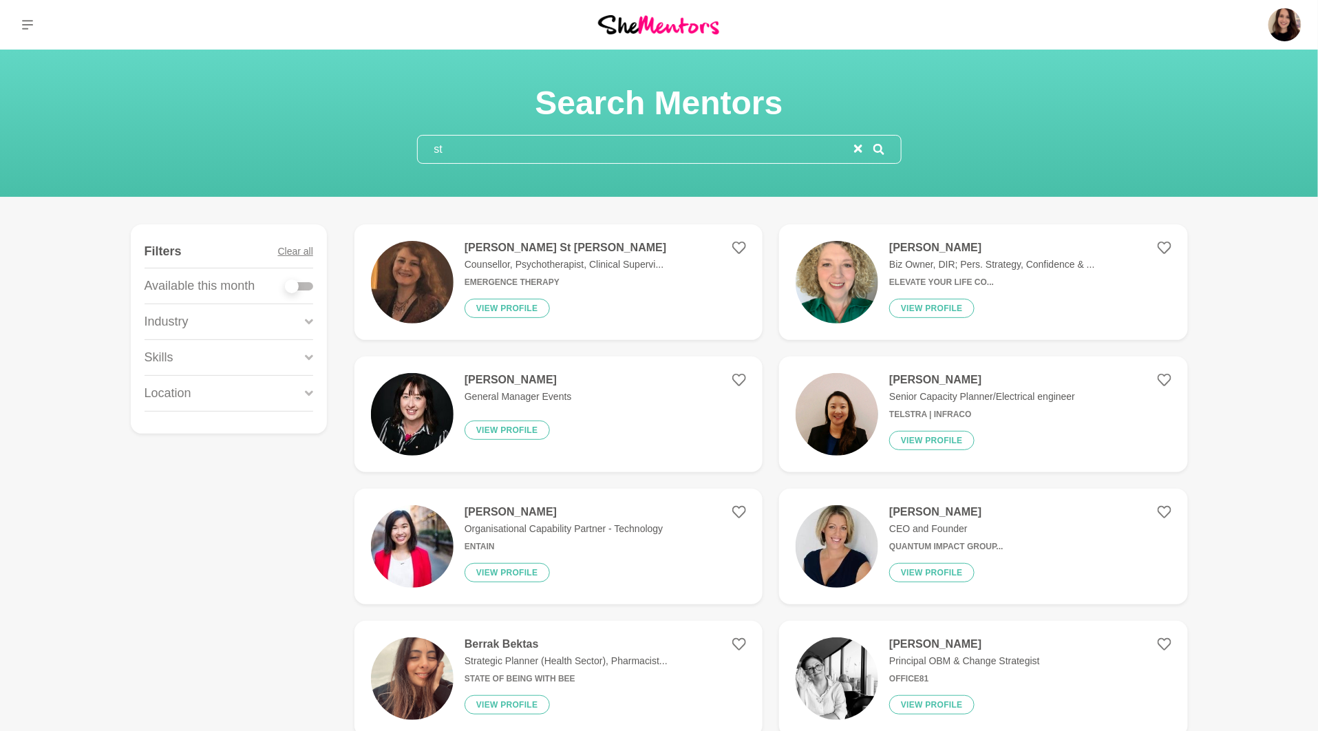
type input "s"
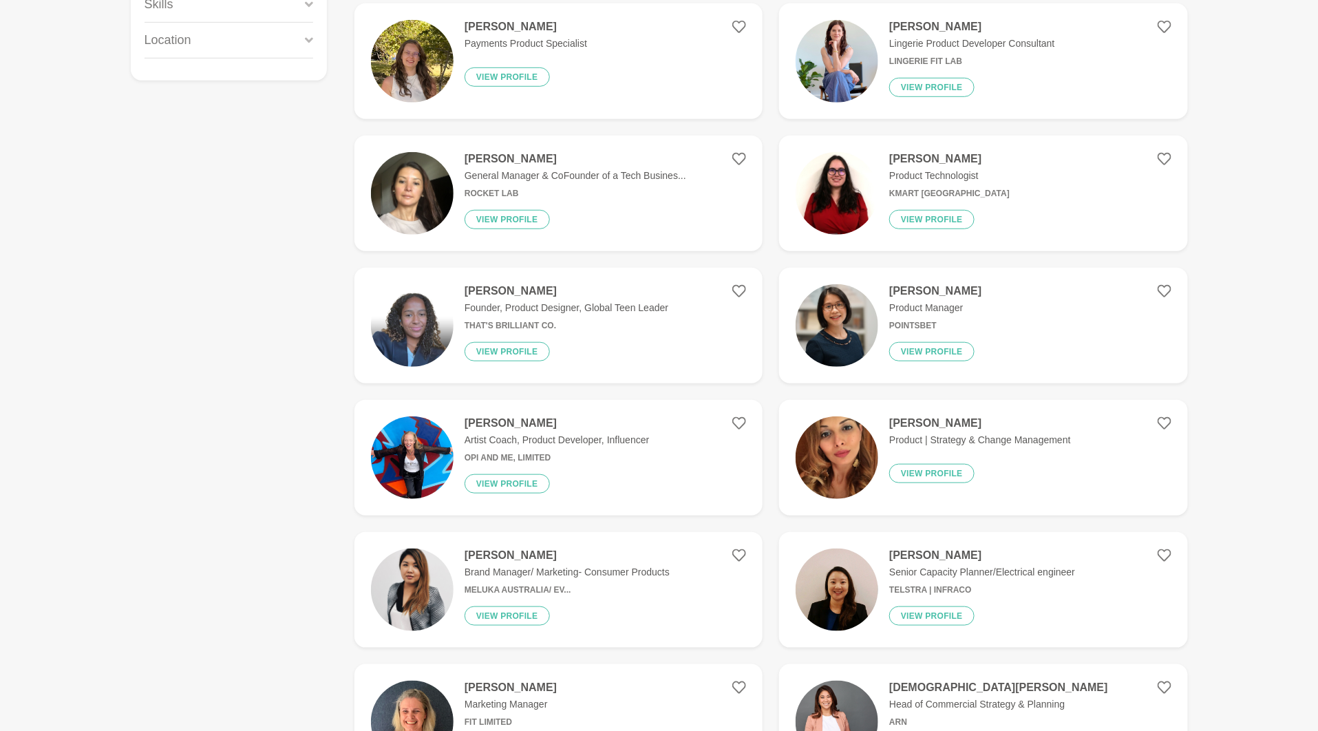
scroll to position [403, 0]
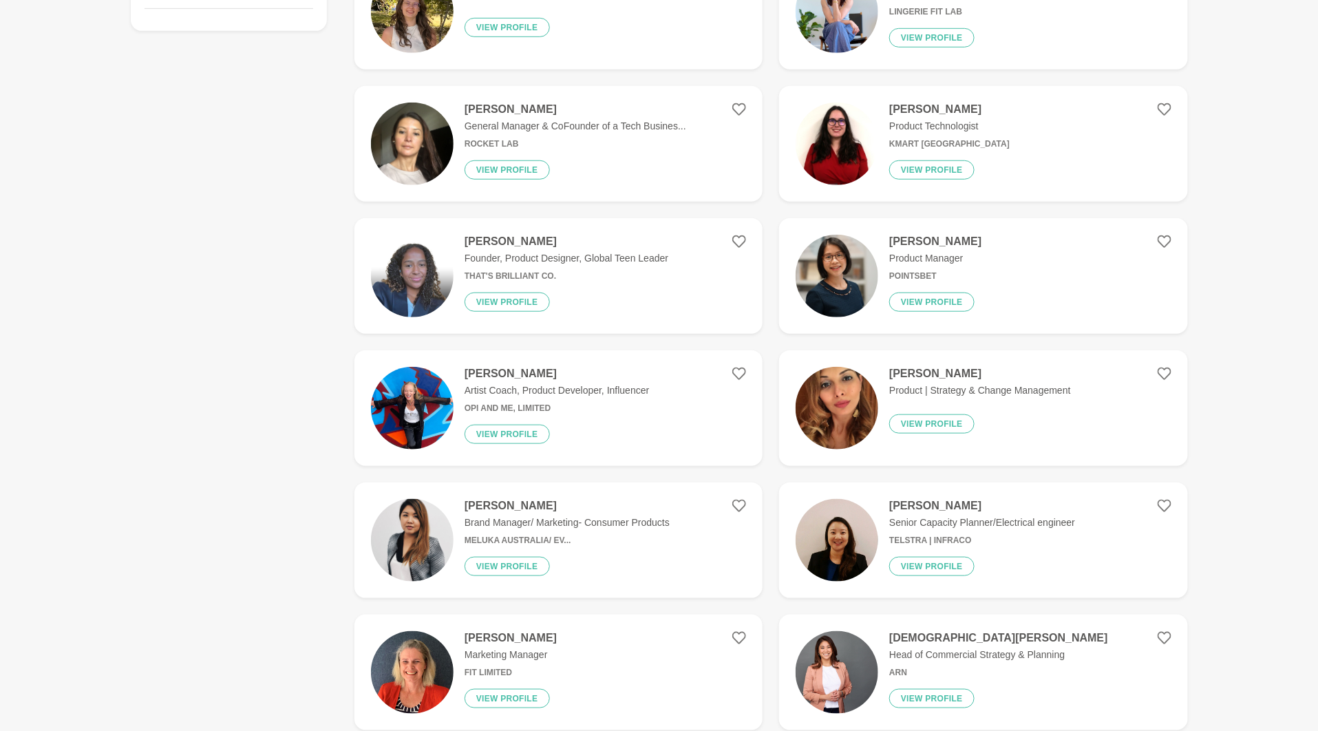
type input "product"
click at [861, 267] on img at bounding box center [837, 276] width 83 height 83
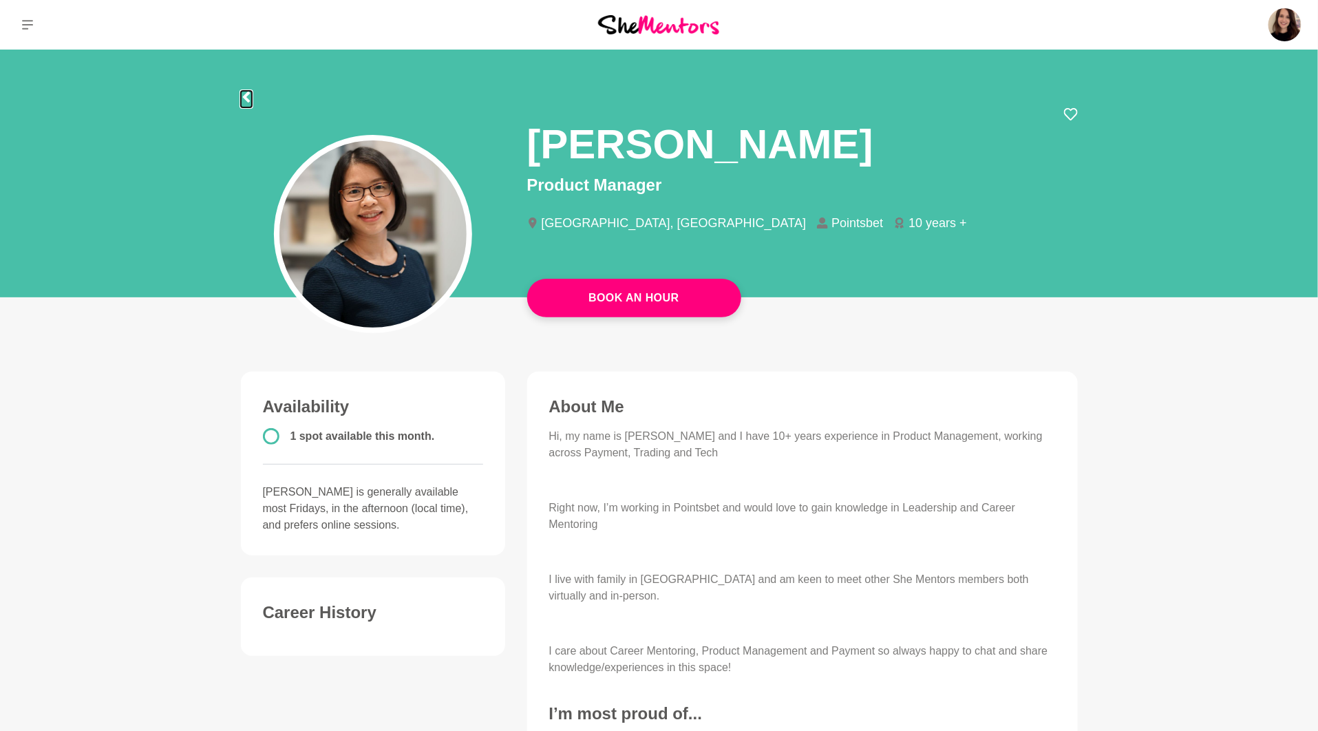
click at [249, 93] on icon at bounding box center [245, 97] width 7 height 11
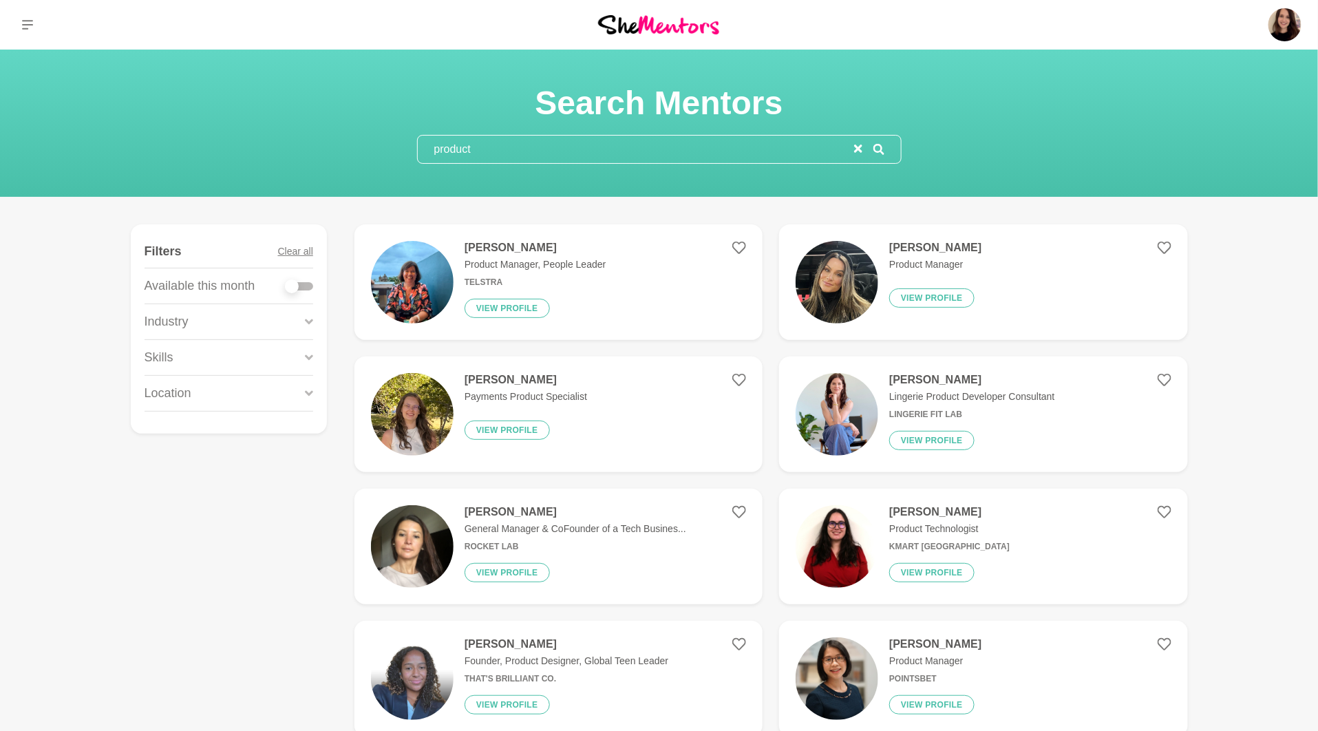
click at [176, 360] on div "Skills" at bounding box center [229, 357] width 169 height 35
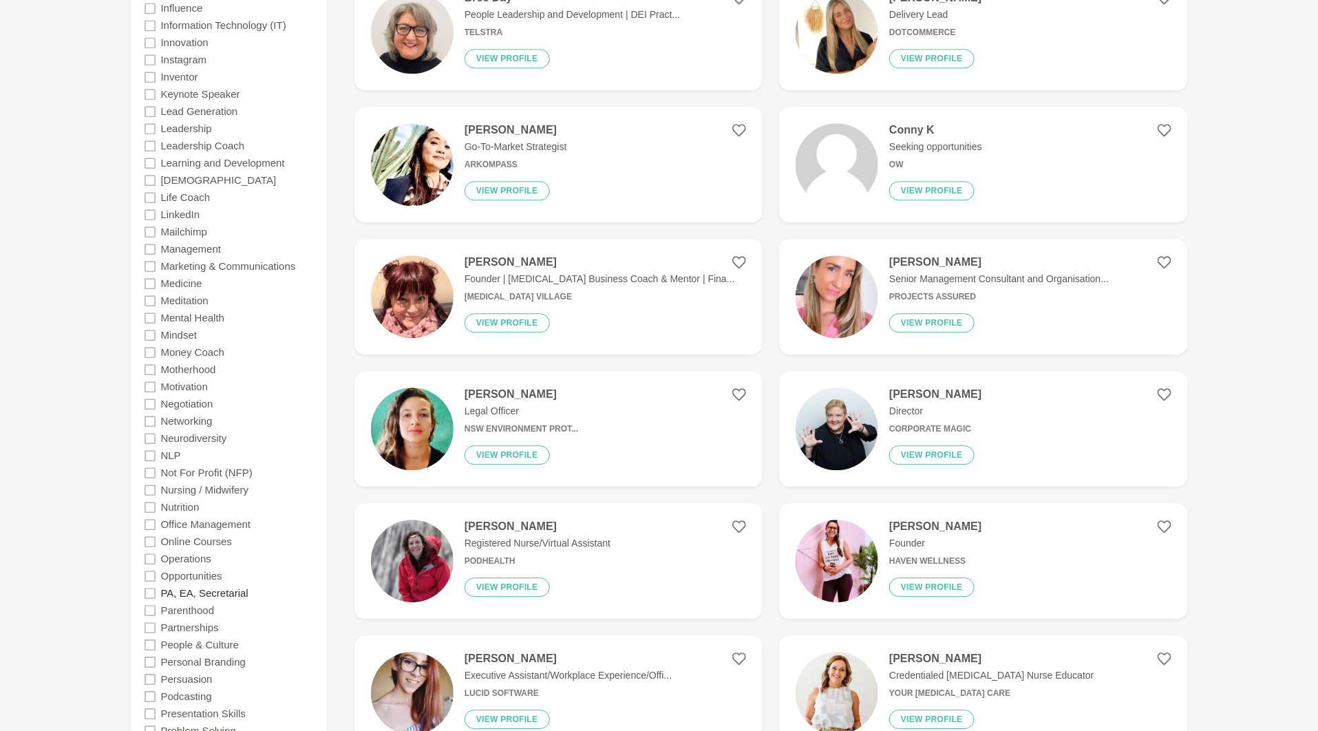
scroll to position [1716, 0]
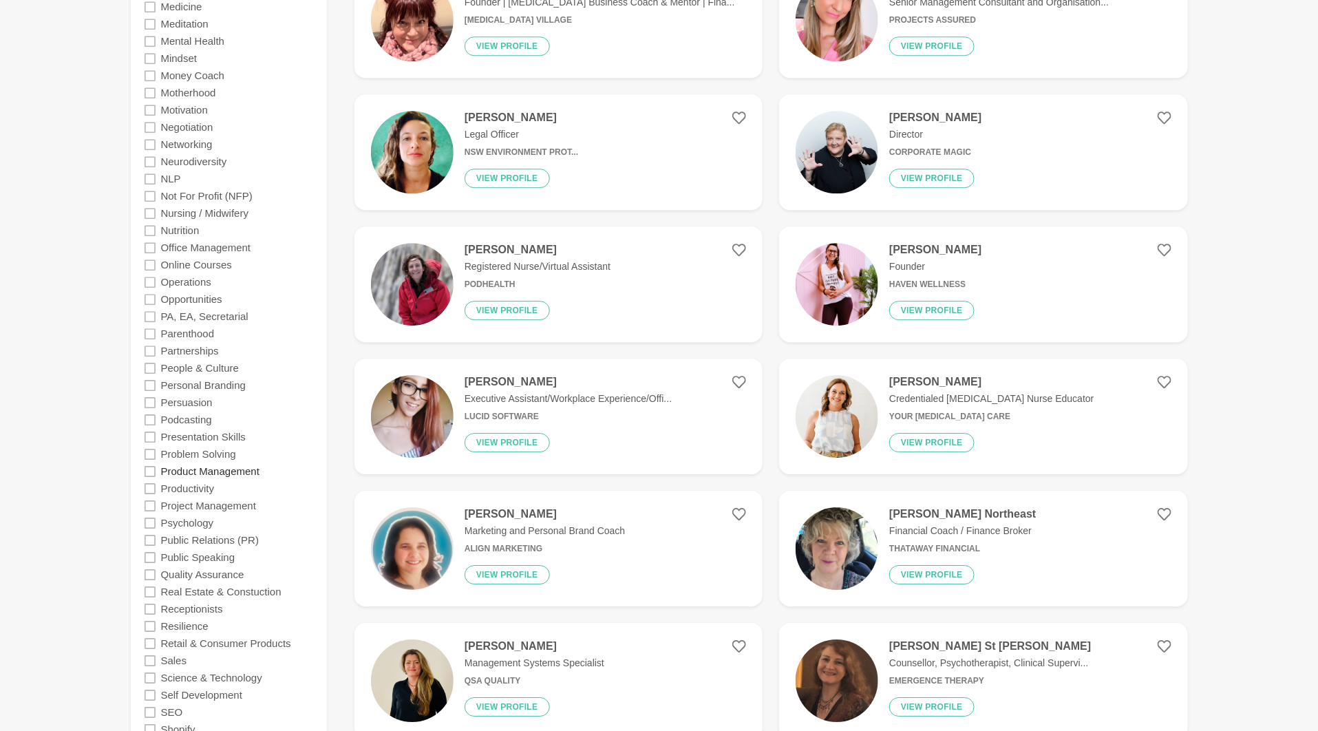
click at [190, 471] on label "Product Management" at bounding box center [210, 470] width 98 height 17
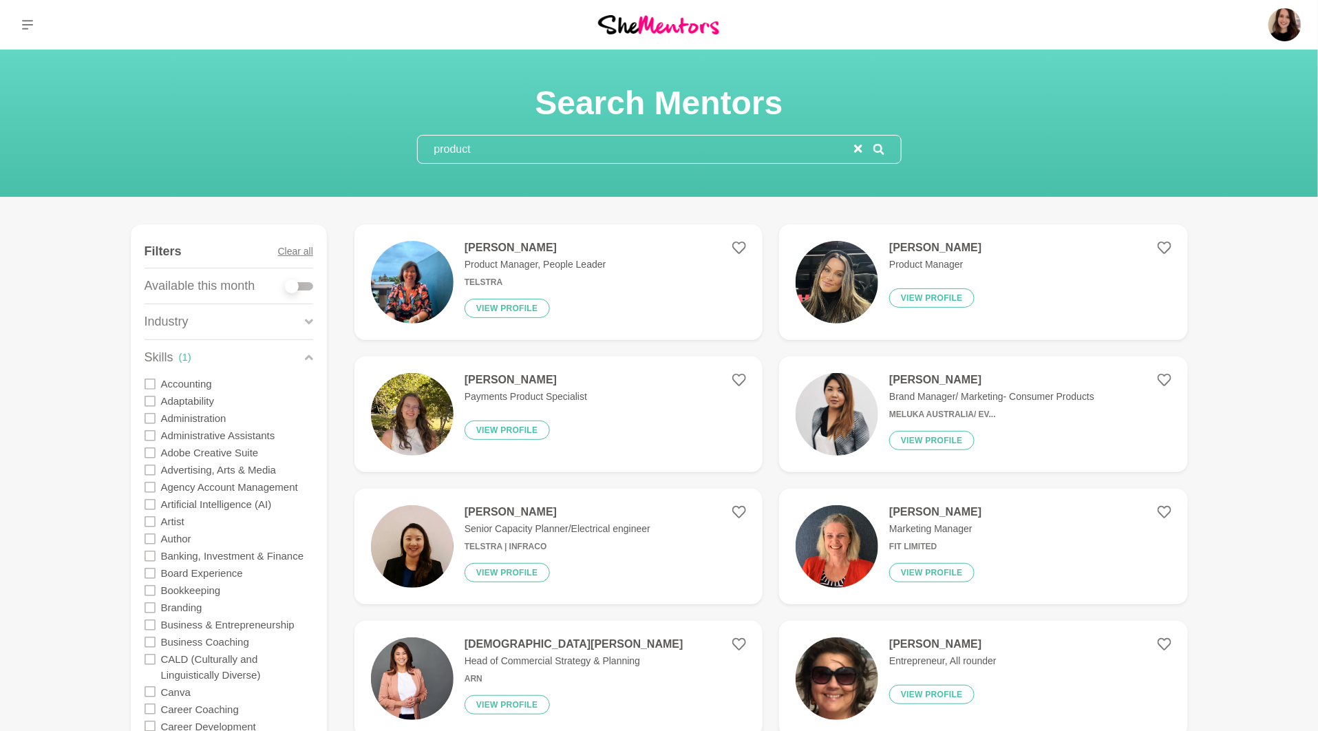
click at [531, 147] on input "product" at bounding box center [636, 150] width 436 height 28
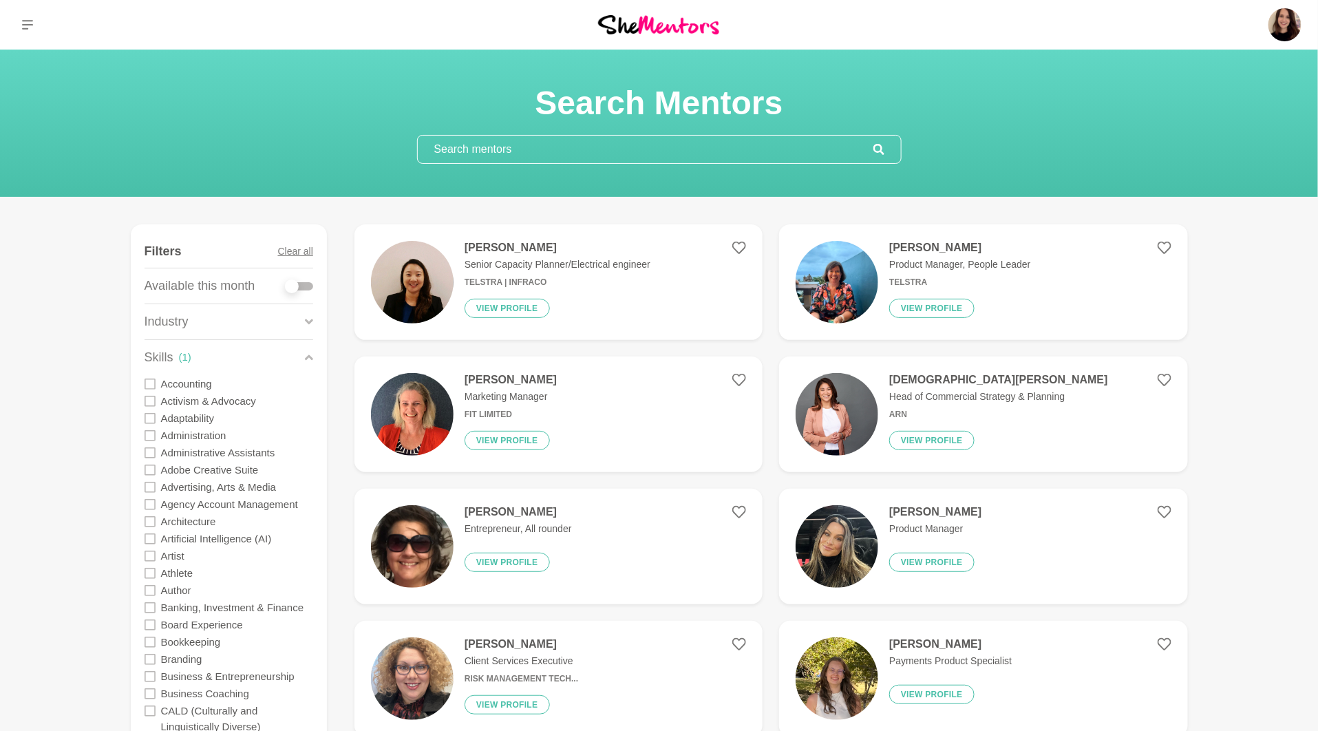
click at [834, 286] on img at bounding box center [837, 282] width 83 height 83
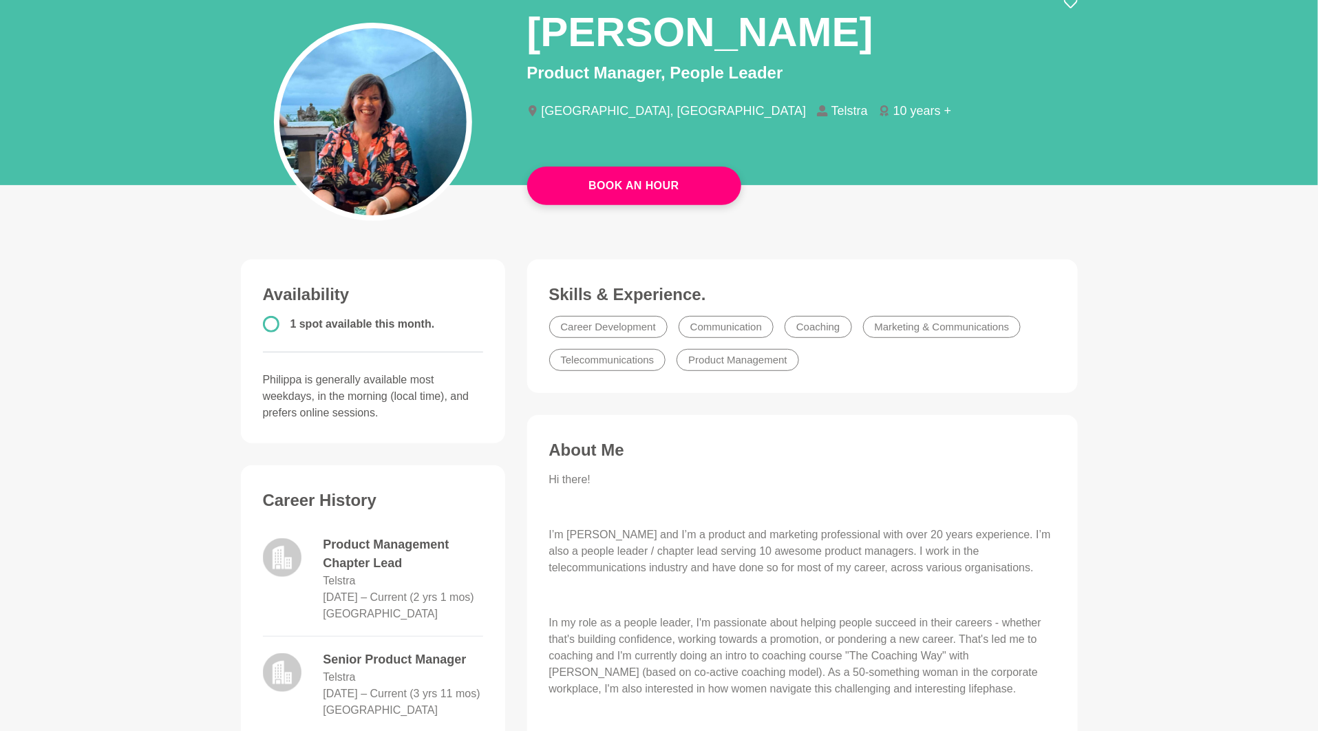
scroll to position [118, 0]
